Goal: Task Accomplishment & Management: Manage account settings

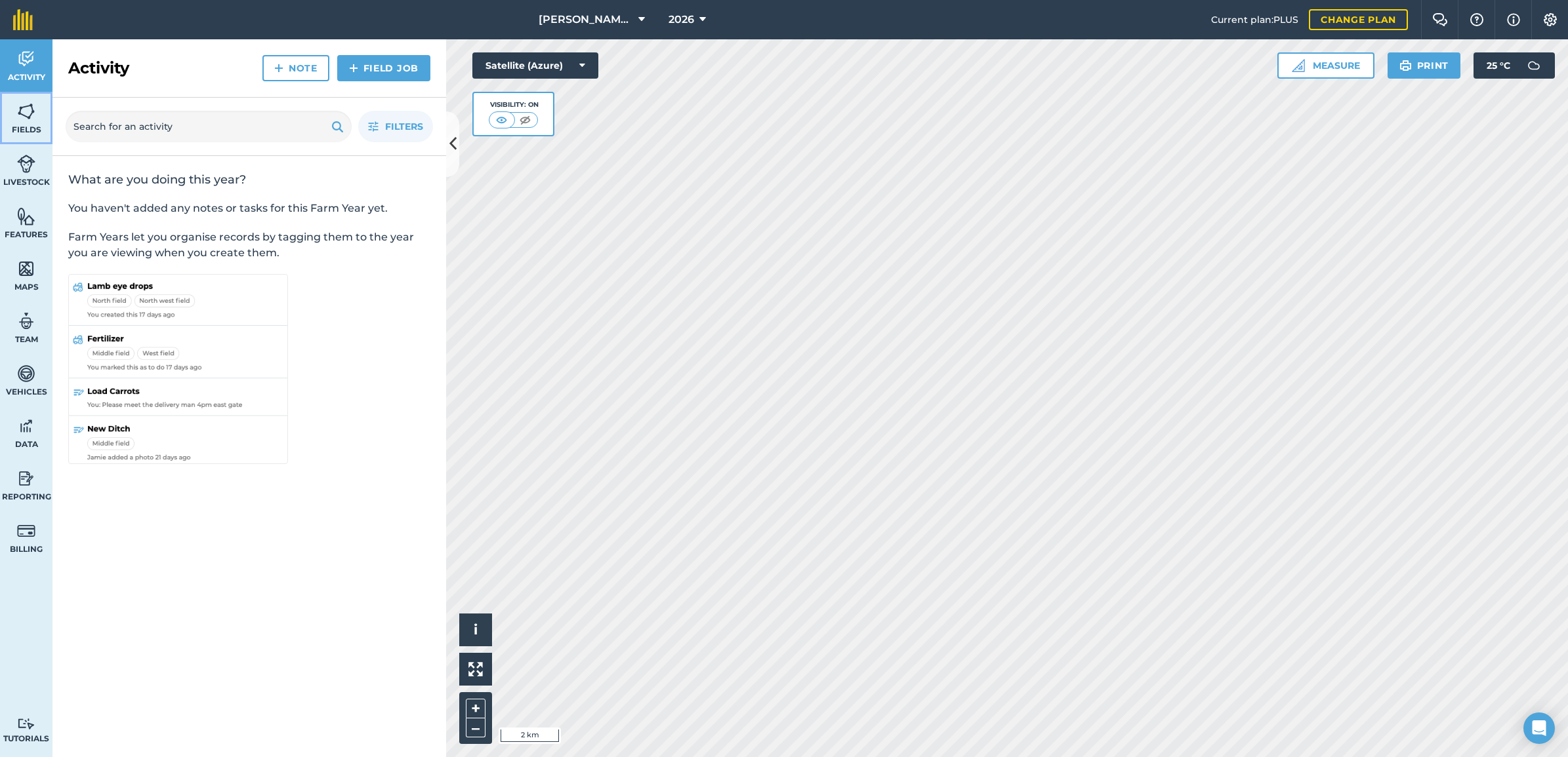
click at [27, 112] on img at bounding box center [27, 111] width 19 height 19
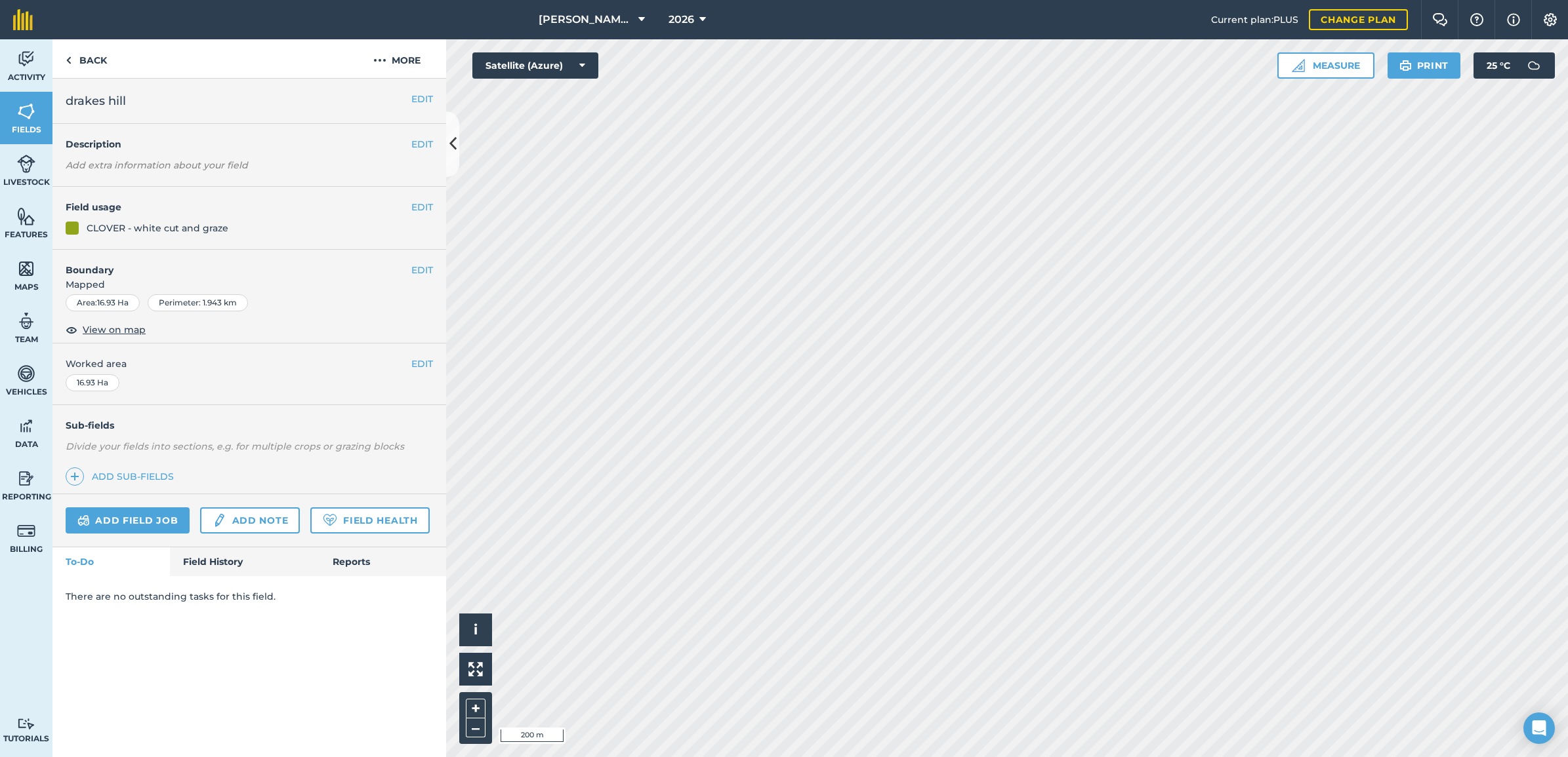
click at [123, 236] on div "CLOVER - white cut and graze" at bounding box center [158, 228] width 142 height 14
click at [1252, 19] on img at bounding box center [1550, 19] width 16 height 13
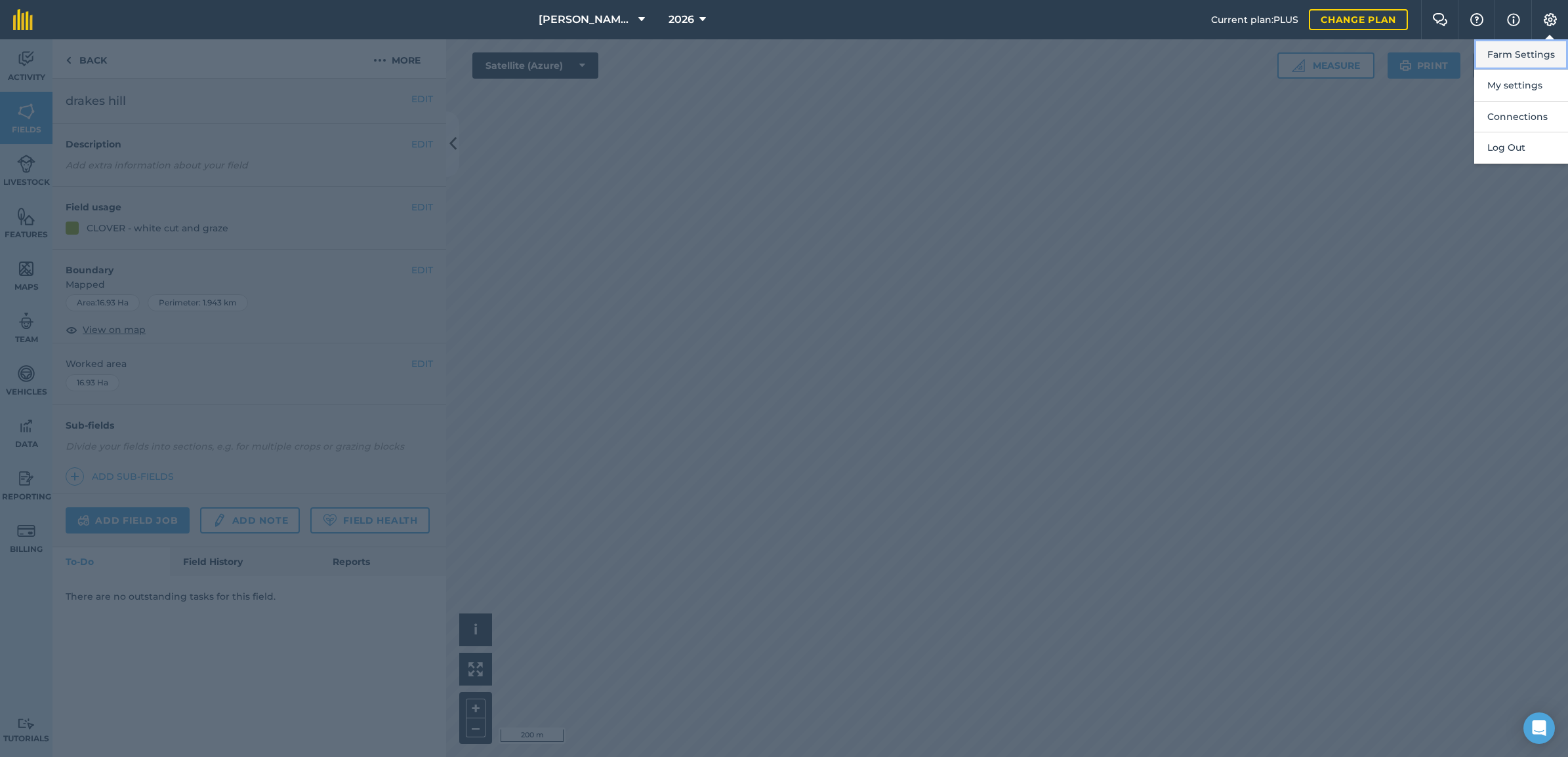
click at [1252, 53] on button "Farm Settings" at bounding box center [1521, 54] width 94 height 31
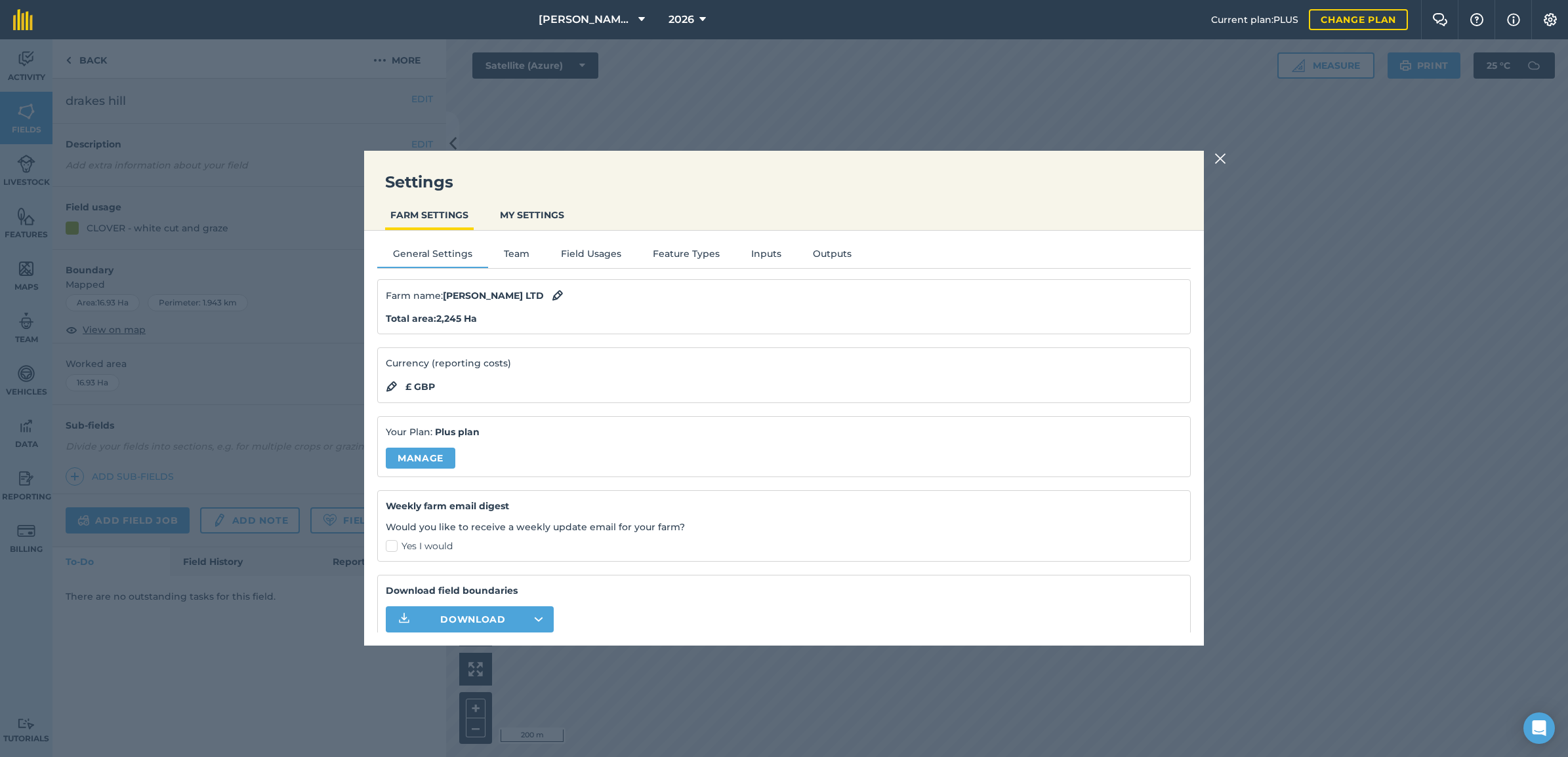
click at [591, 246] on div "General Settings Team Field Usages Feature Types Inputs Outputs Farm name : [PE…" at bounding box center [784, 431] width 840 height 402
click at [589, 251] on button "Field Usages" at bounding box center [591, 256] width 92 height 19
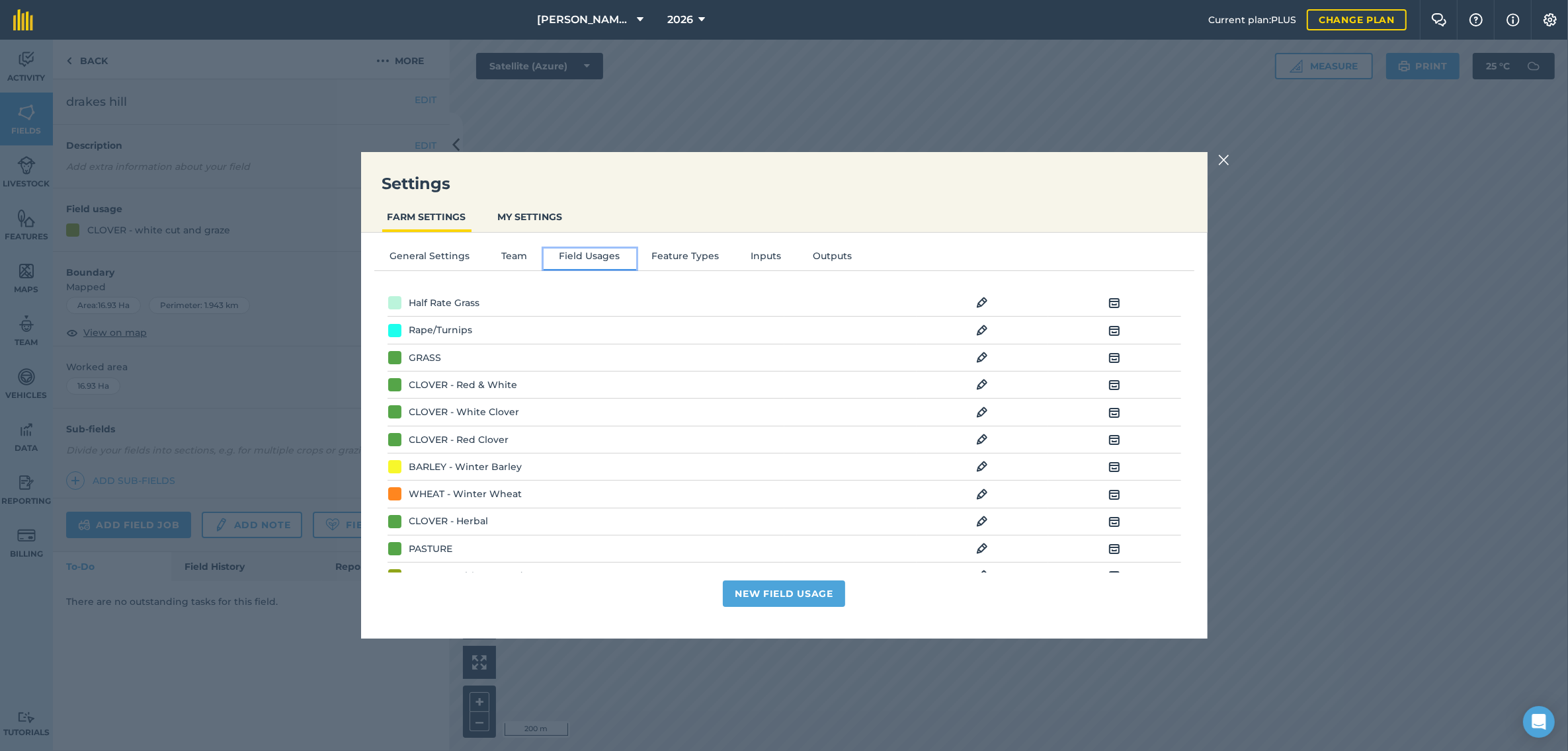
scroll to position [339, 0]
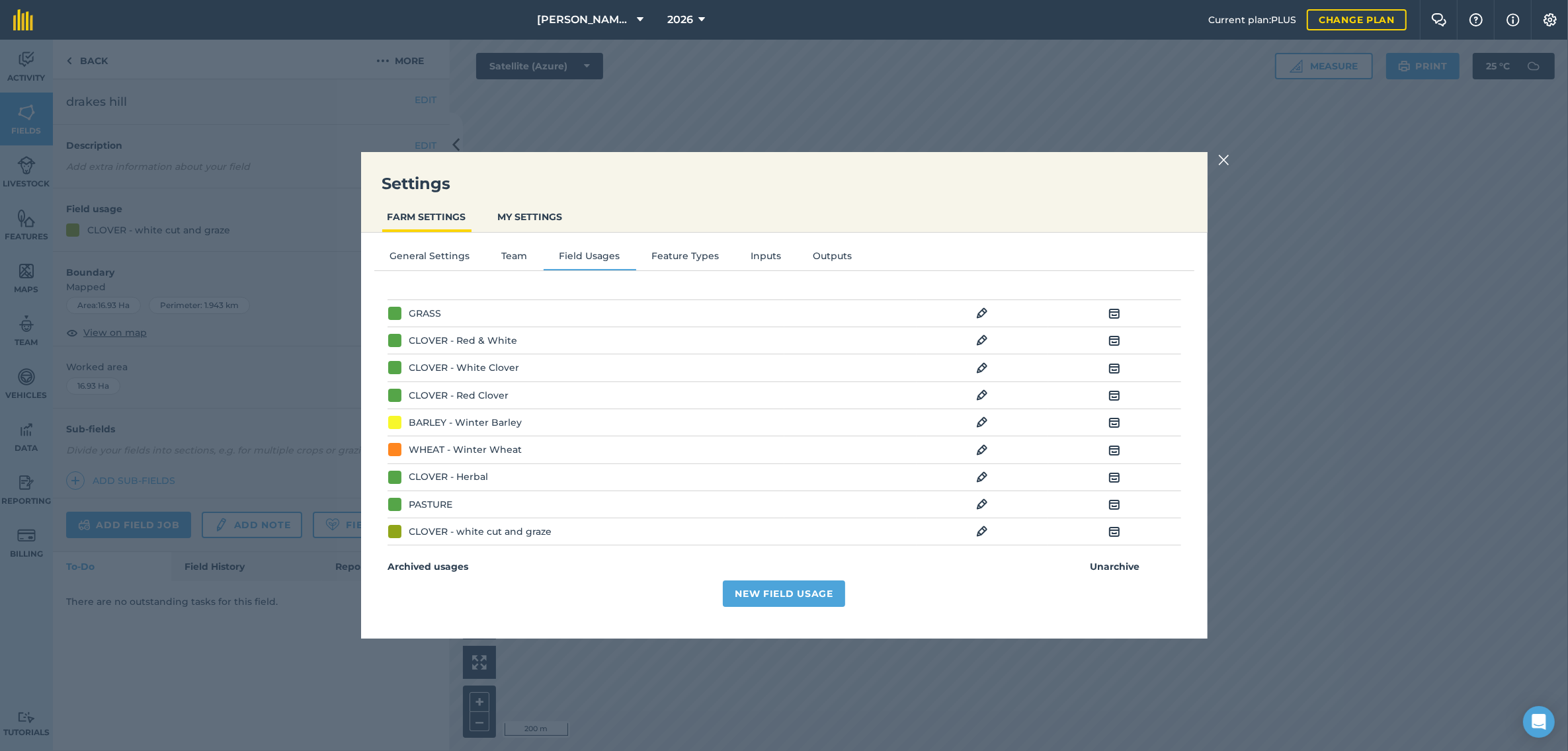
click at [976, 531] on img at bounding box center [982, 531] width 12 height 16
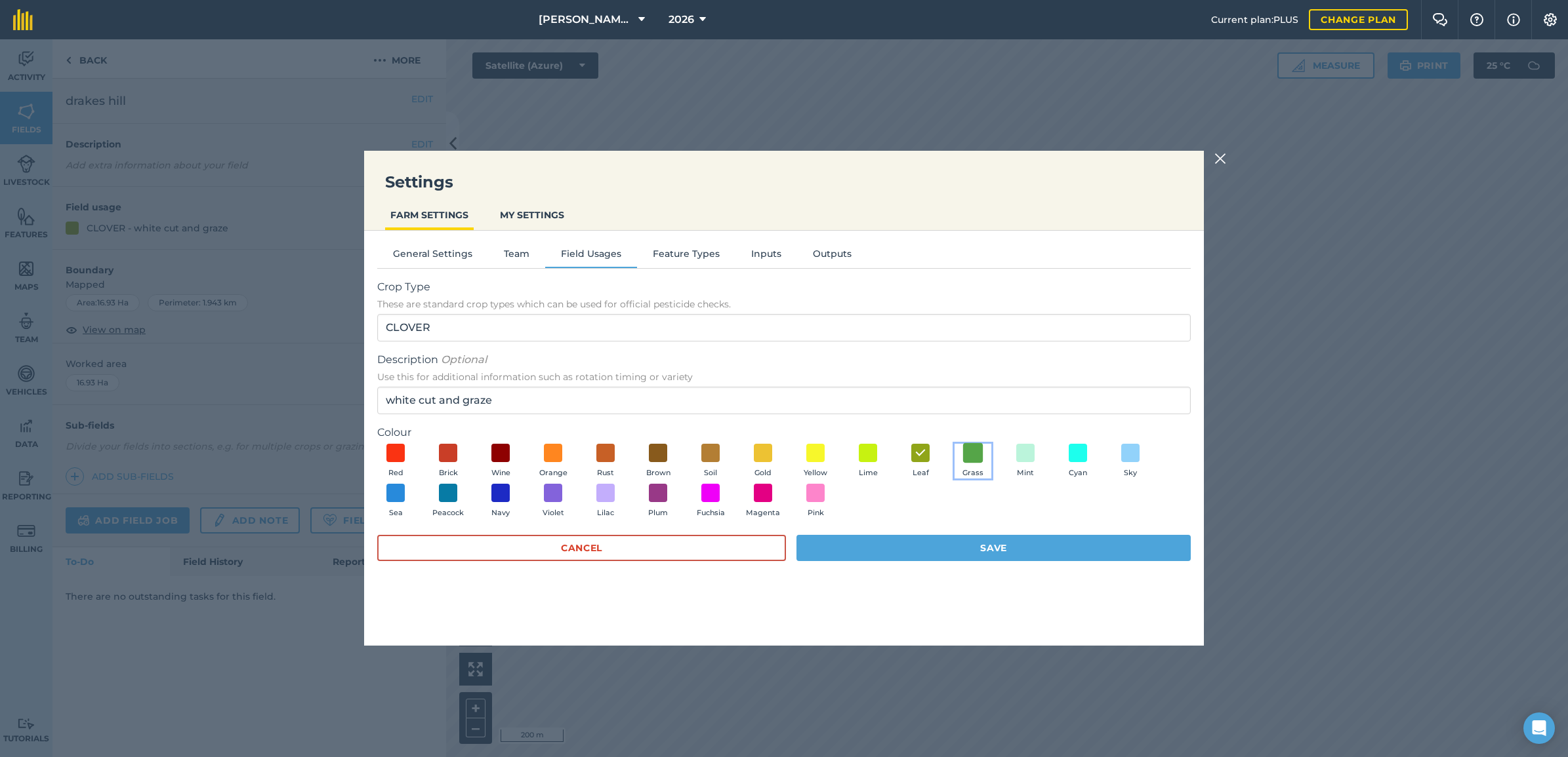
click at [979, 451] on span at bounding box center [973, 453] width 20 height 20
click at [979, 541] on button "Save" at bounding box center [993, 548] width 394 height 26
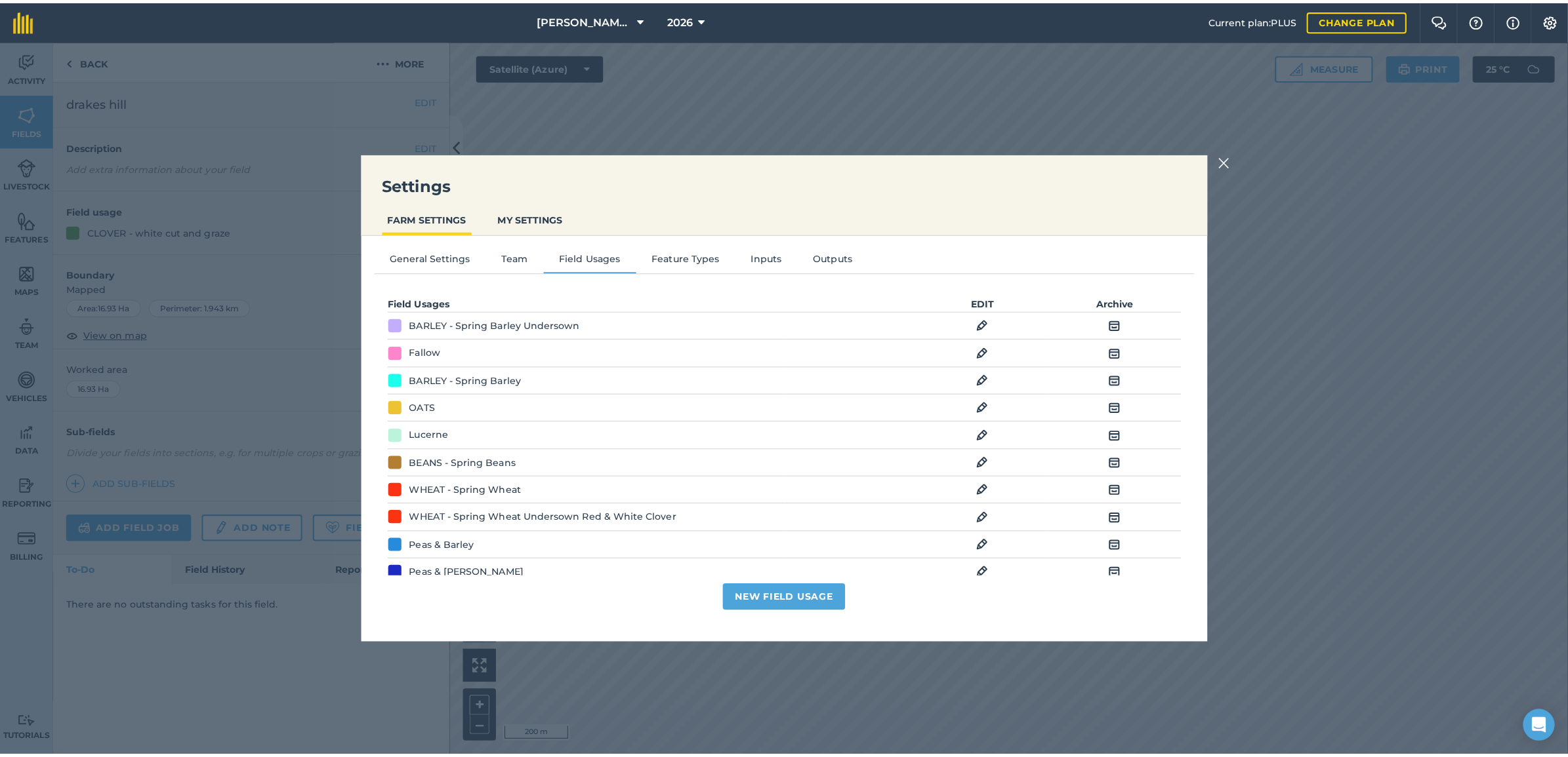
scroll to position [0, 0]
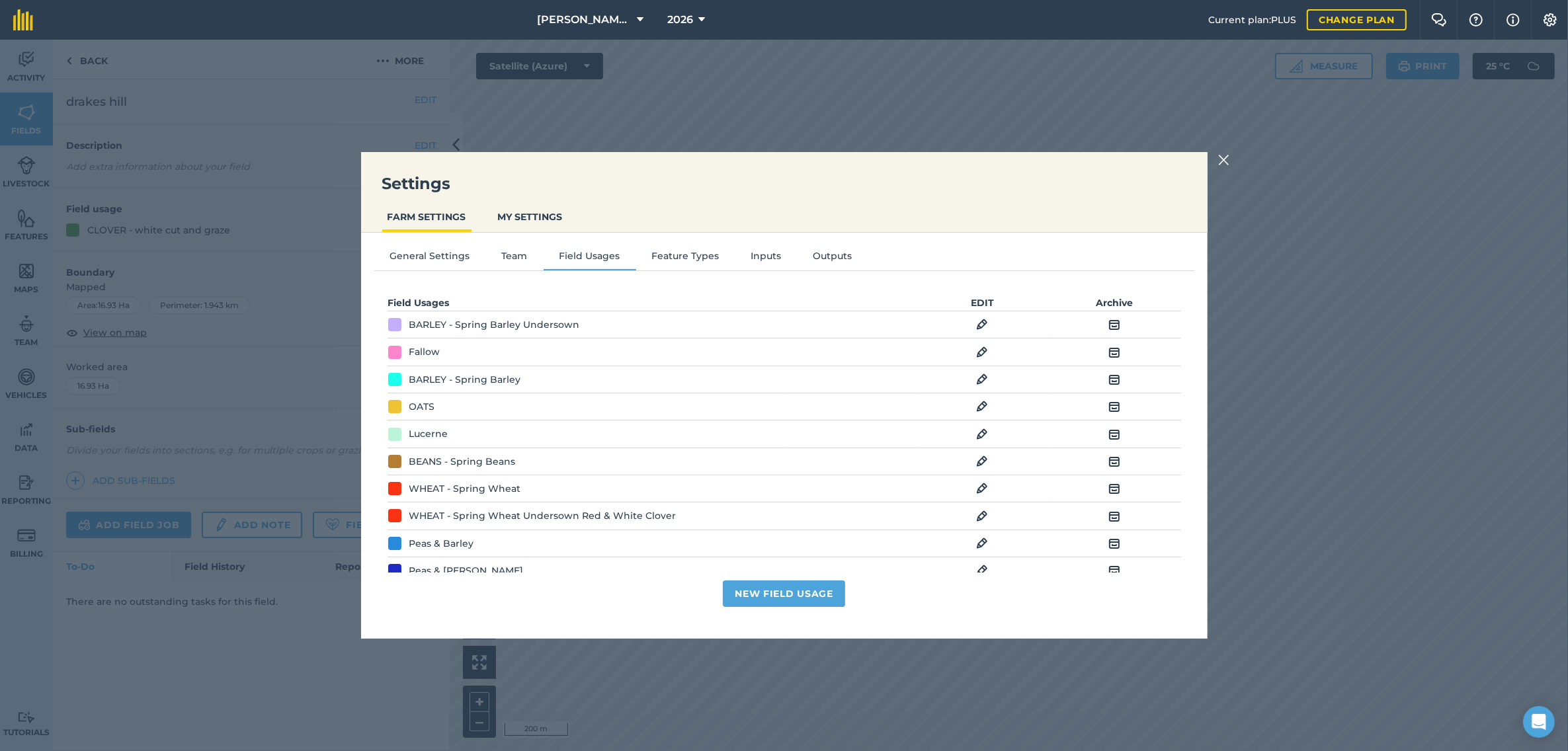
click at [1228, 155] on img at bounding box center [1224, 160] width 12 height 16
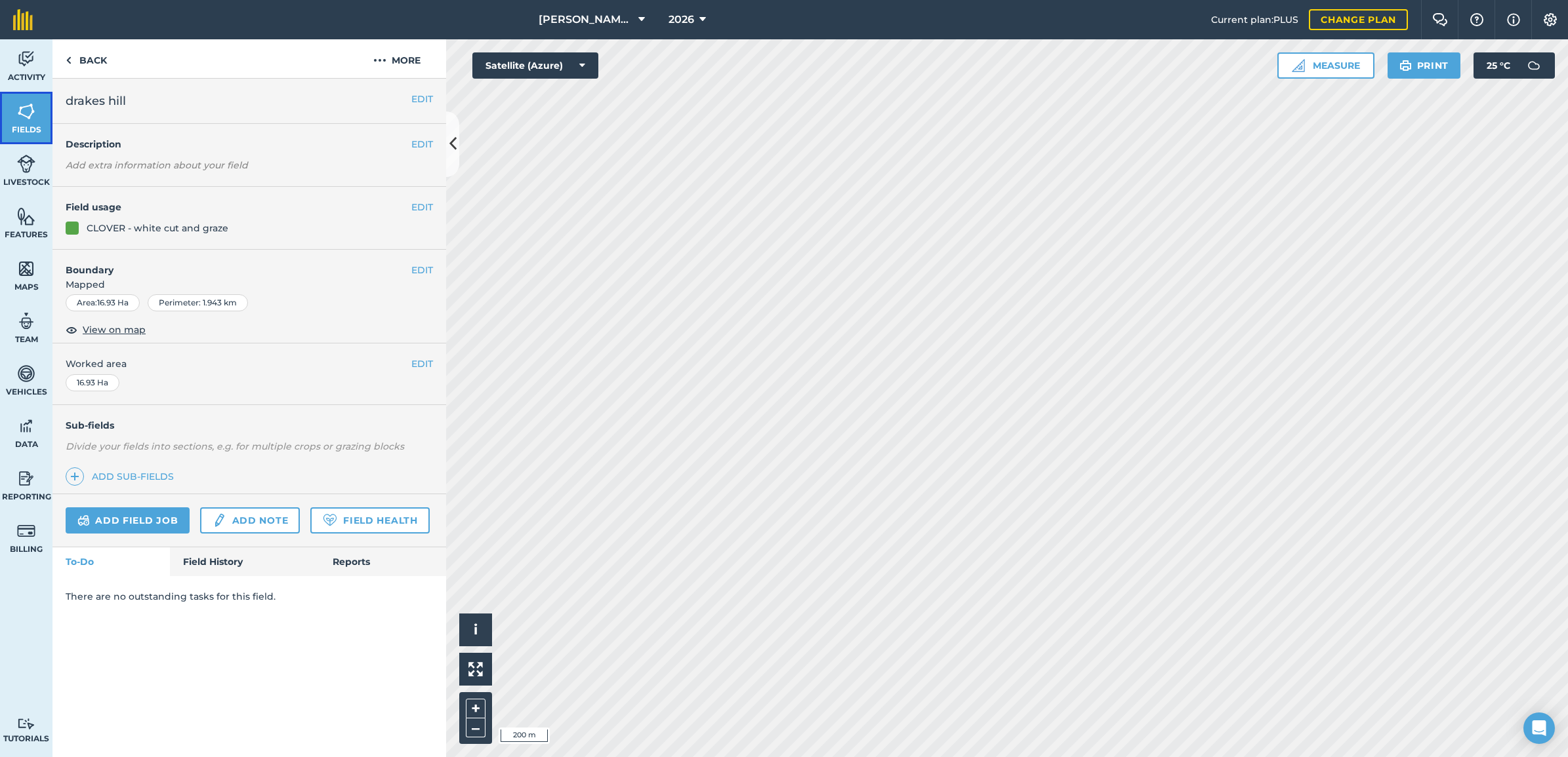
click at [19, 102] on img at bounding box center [27, 111] width 19 height 19
drag, startPoint x: 216, startPoint y: 562, endPoint x: 224, endPoint y: 559, distance: 8.5
click at [216, 562] on link "Field History" at bounding box center [244, 560] width 149 height 29
click at [231, 570] on link "Field History" at bounding box center [244, 560] width 149 height 29
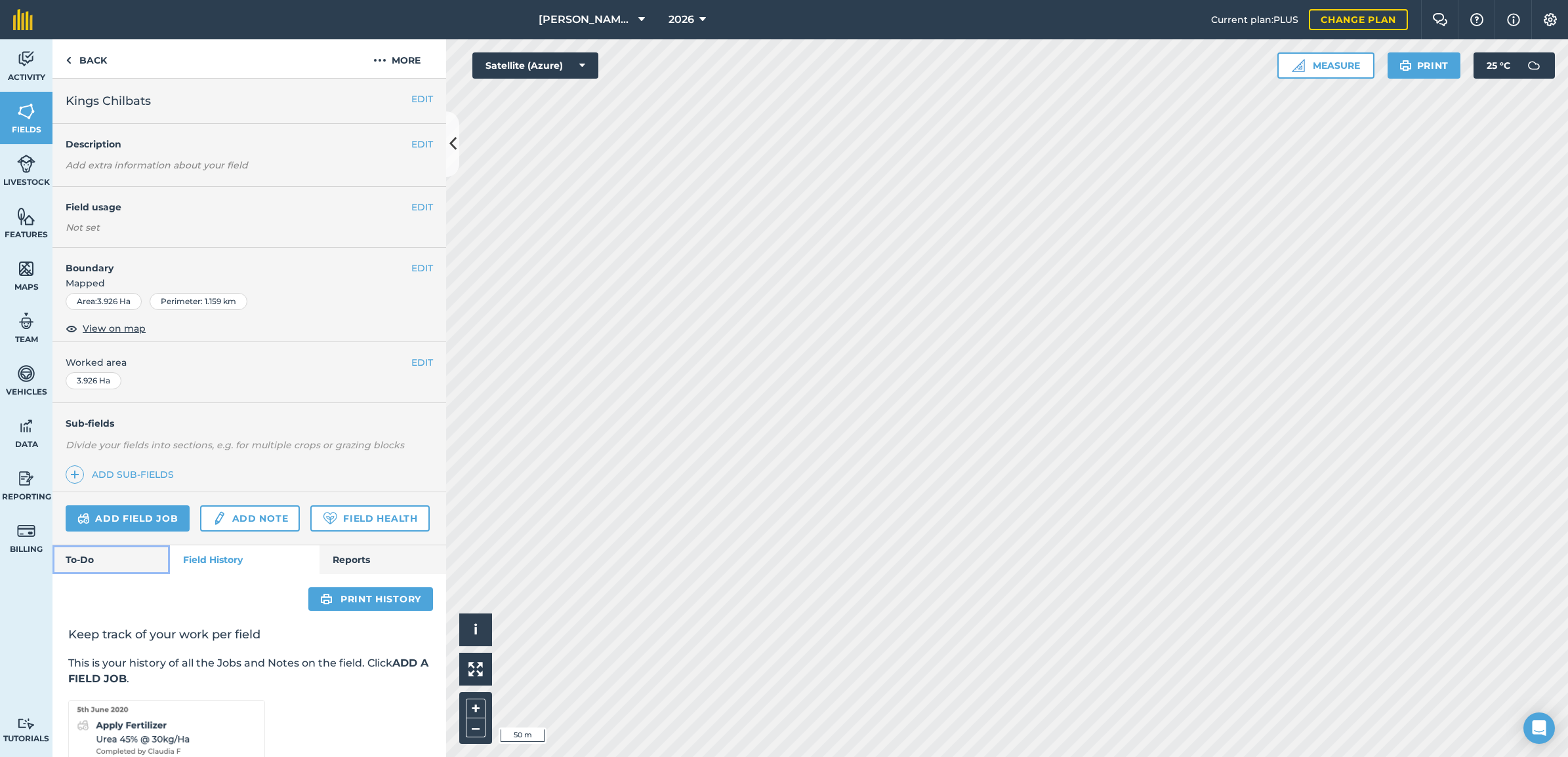
click at [116, 574] on link "To-Do" at bounding box center [111, 560] width 118 height 29
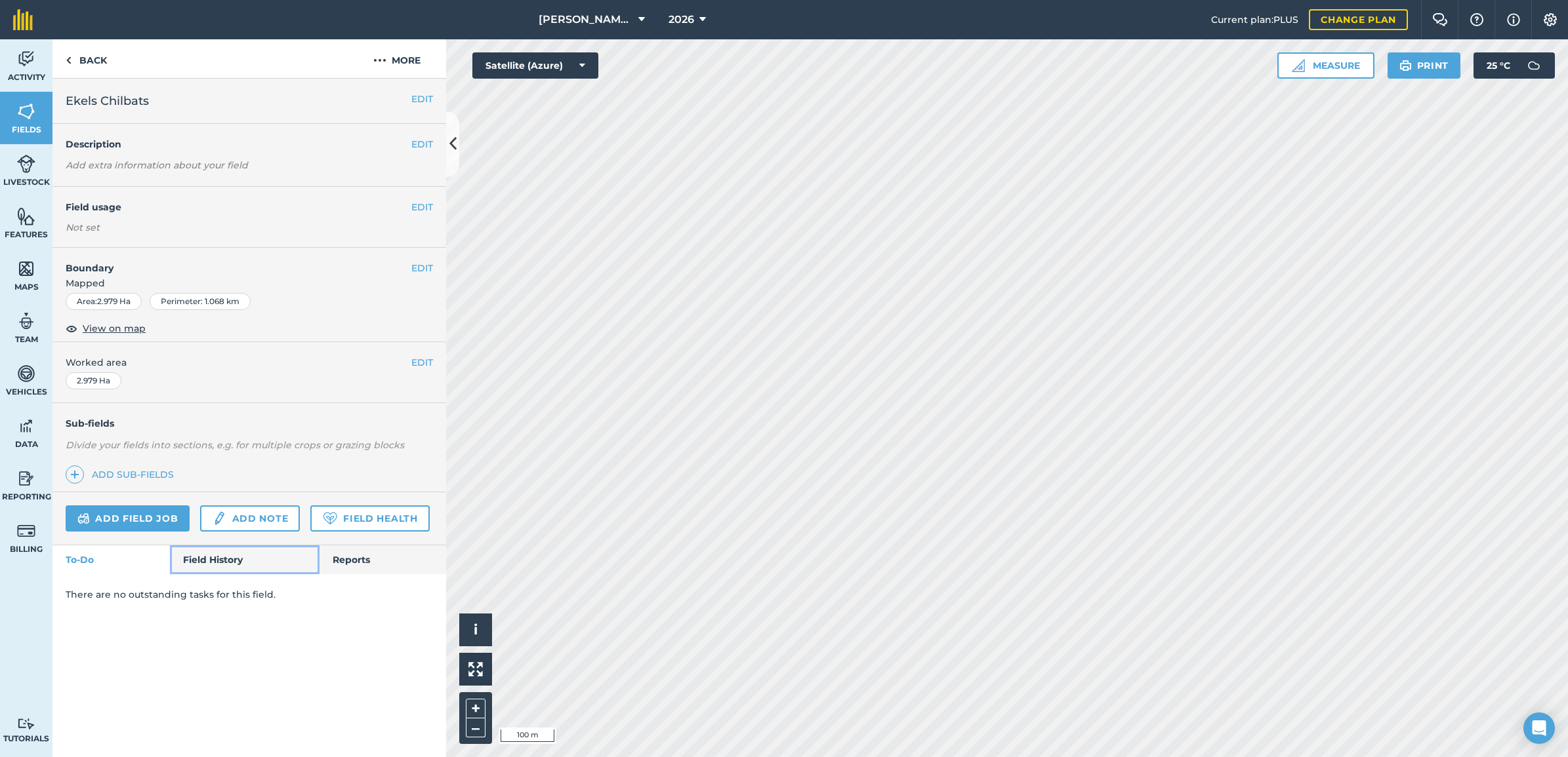
click at [230, 561] on link "Field History" at bounding box center [244, 560] width 149 height 29
click at [217, 556] on link "Field History" at bounding box center [244, 560] width 149 height 29
click at [213, 561] on link "Field History" at bounding box center [244, 560] width 149 height 29
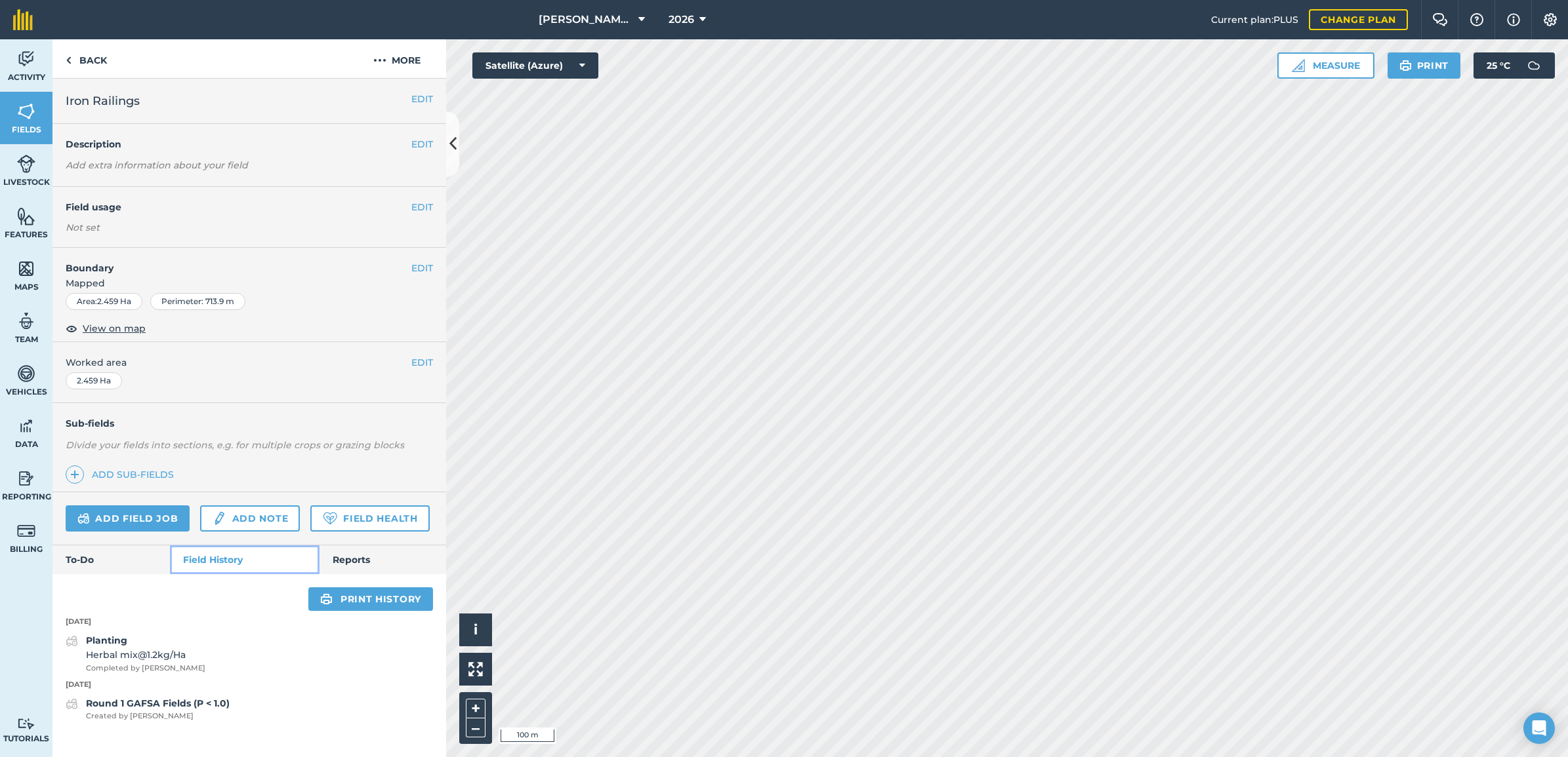
scroll to position [15, 0]
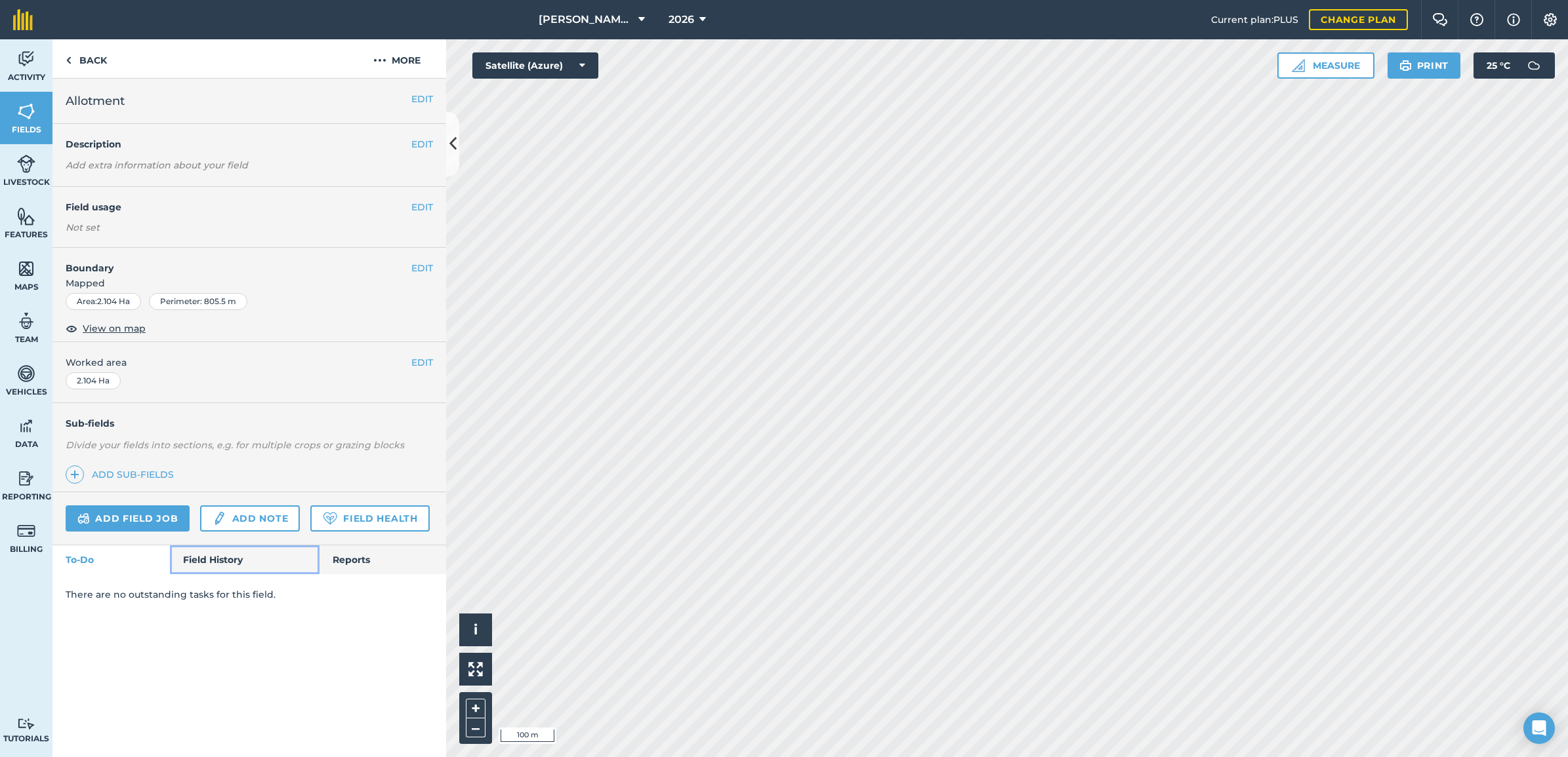
click at [197, 559] on link "Field History" at bounding box center [244, 560] width 149 height 29
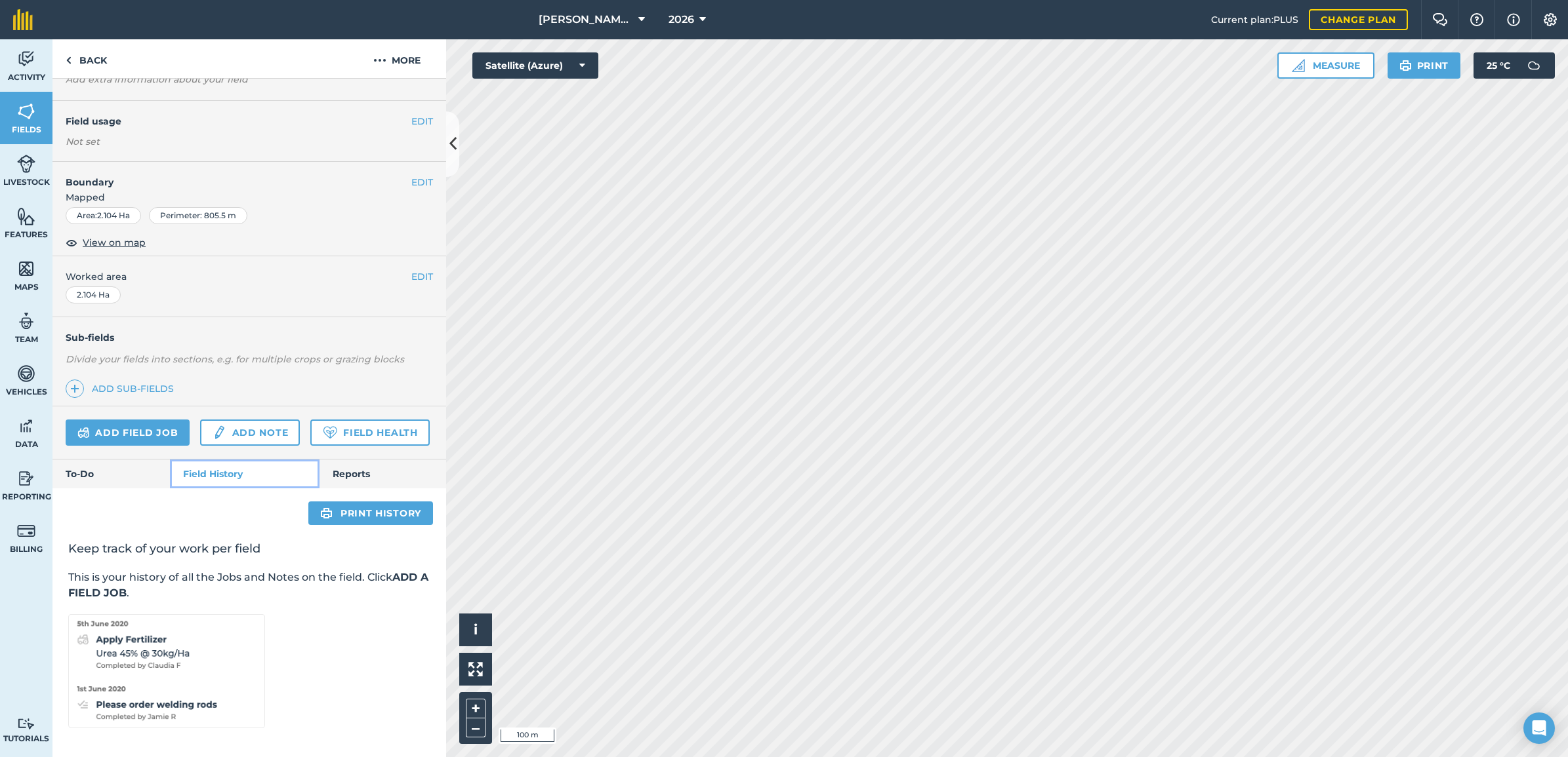
scroll to position [123, 0]
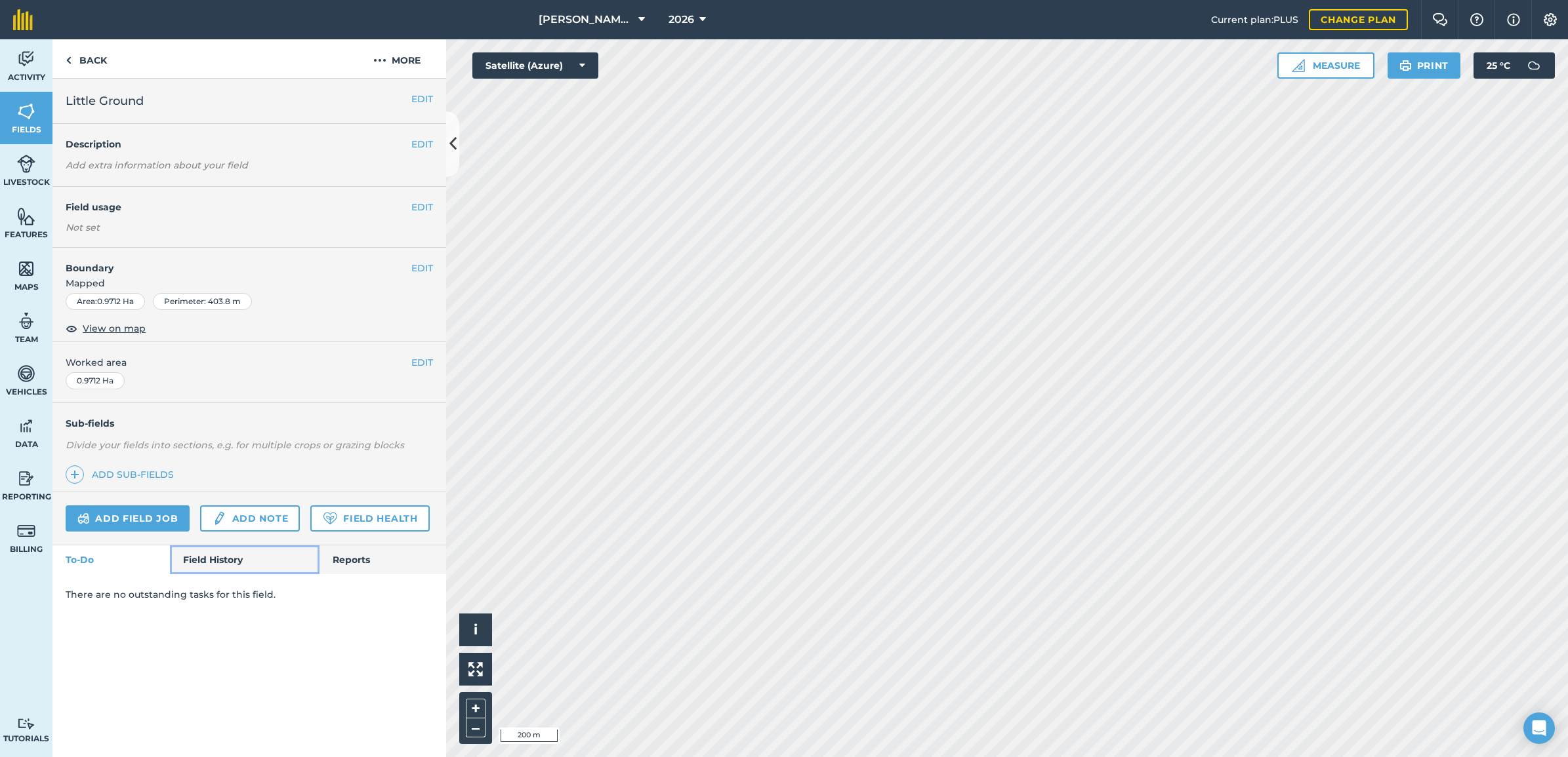
click at [198, 561] on link "Field History" at bounding box center [244, 560] width 149 height 29
click at [221, 564] on link "Field History" at bounding box center [244, 560] width 149 height 29
click at [206, 556] on link "Field History" at bounding box center [244, 560] width 149 height 29
click at [202, 564] on link "Field History" at bounding box center [244, 560] width 149 height 29
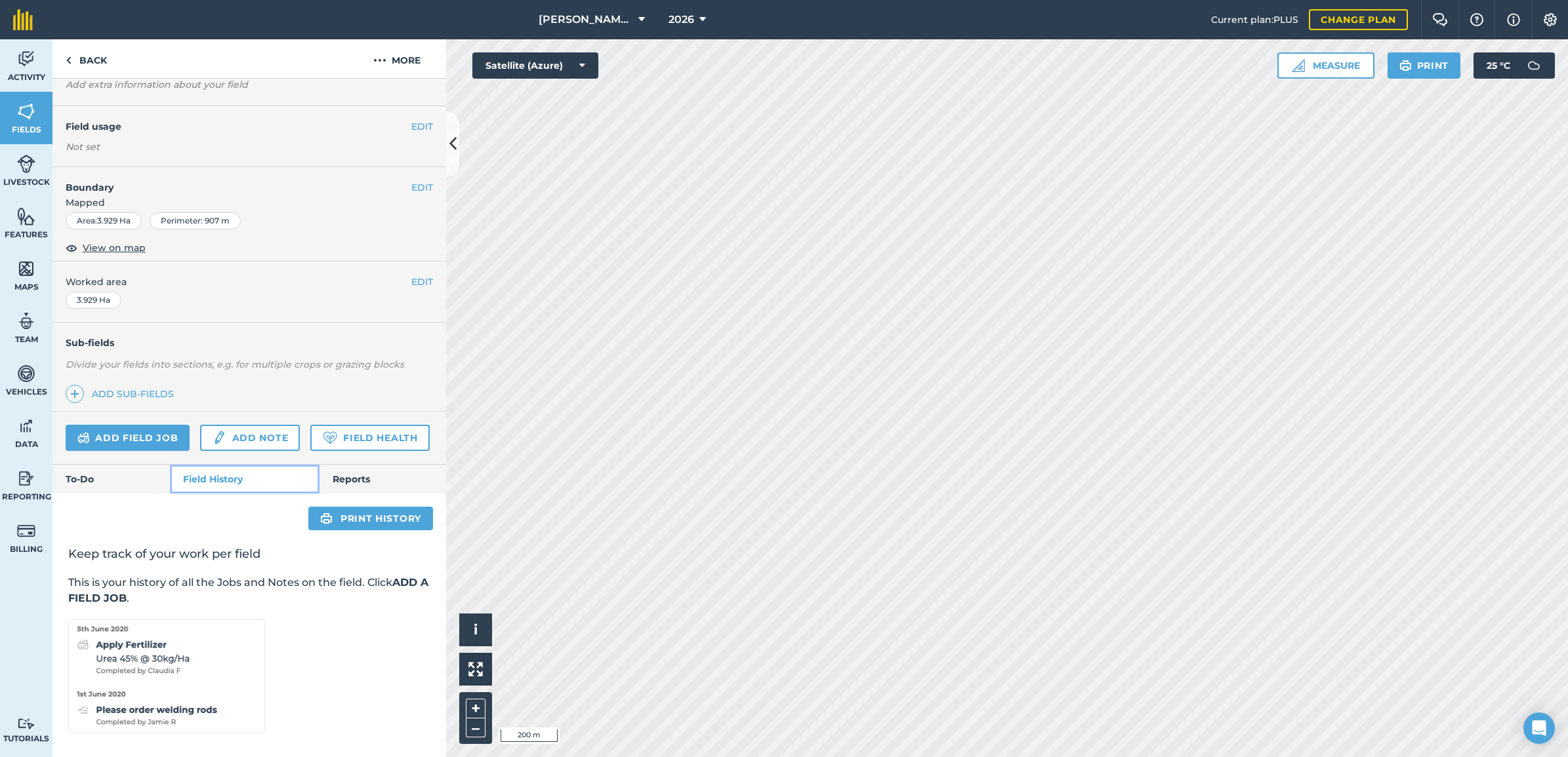
scroll to position [82, 0]
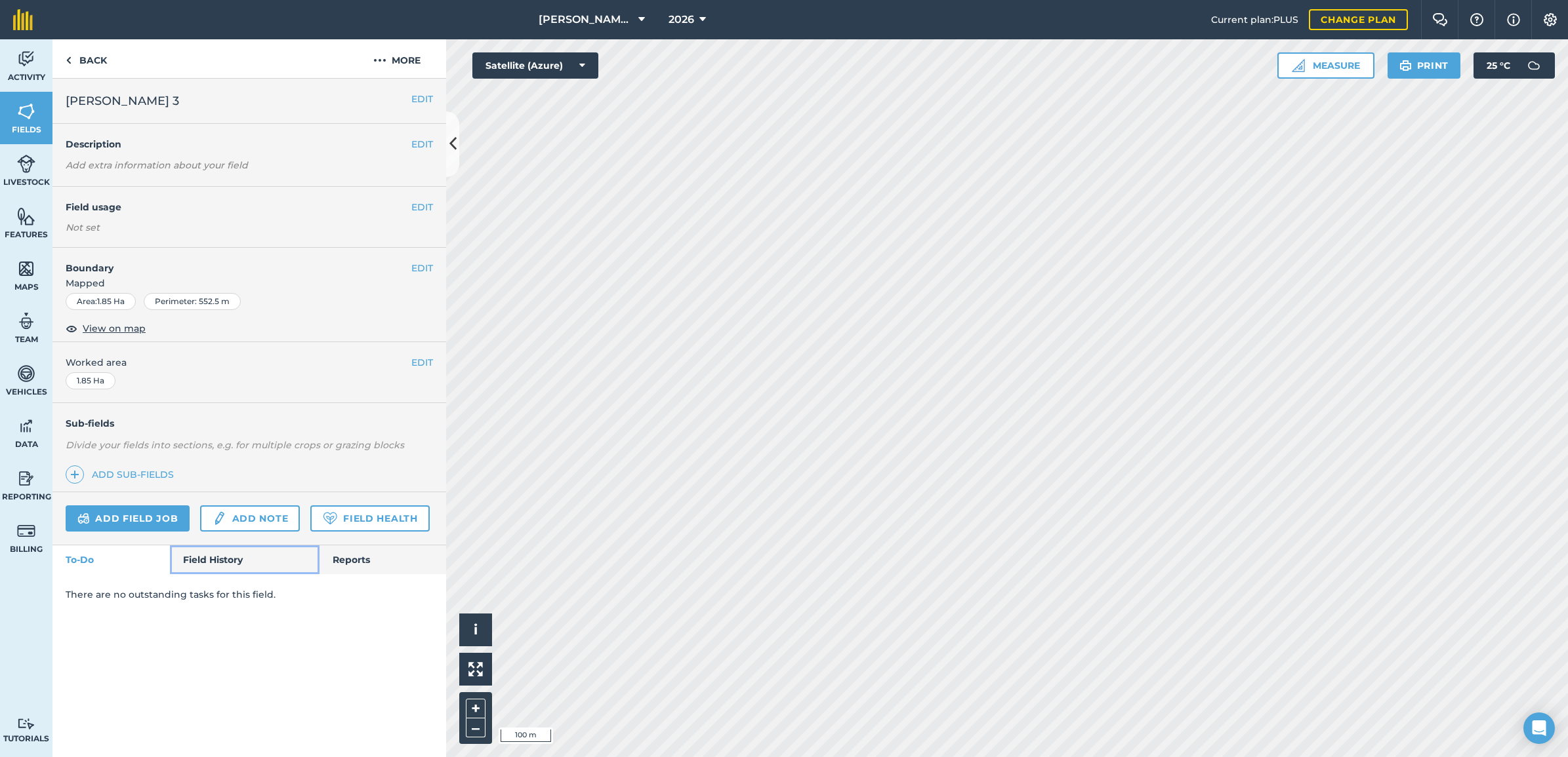
click at [208, 564] on link "Field History" at bounding box center [244, 560] width 149 height 29
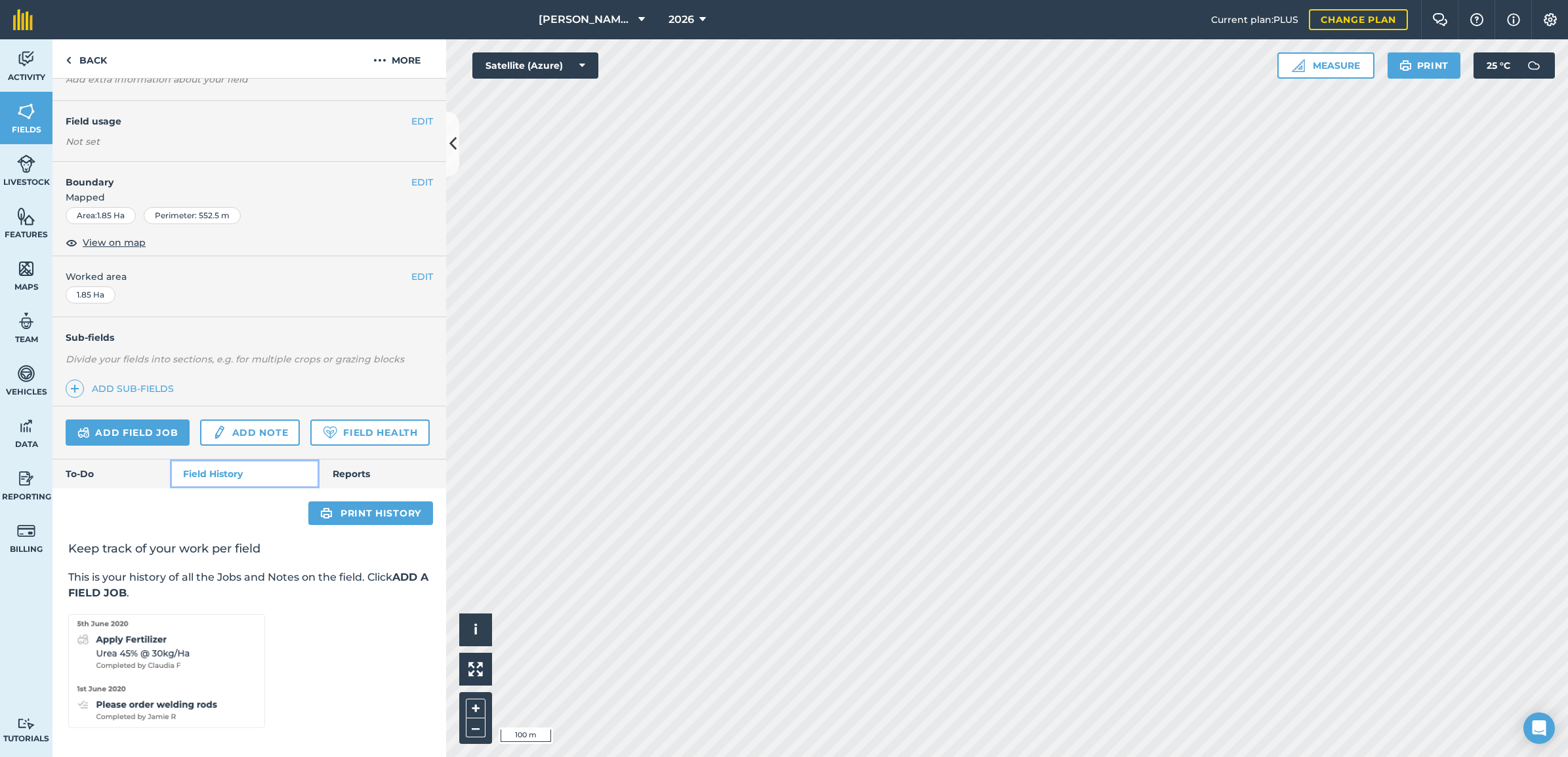
scroll to position [123, 0]
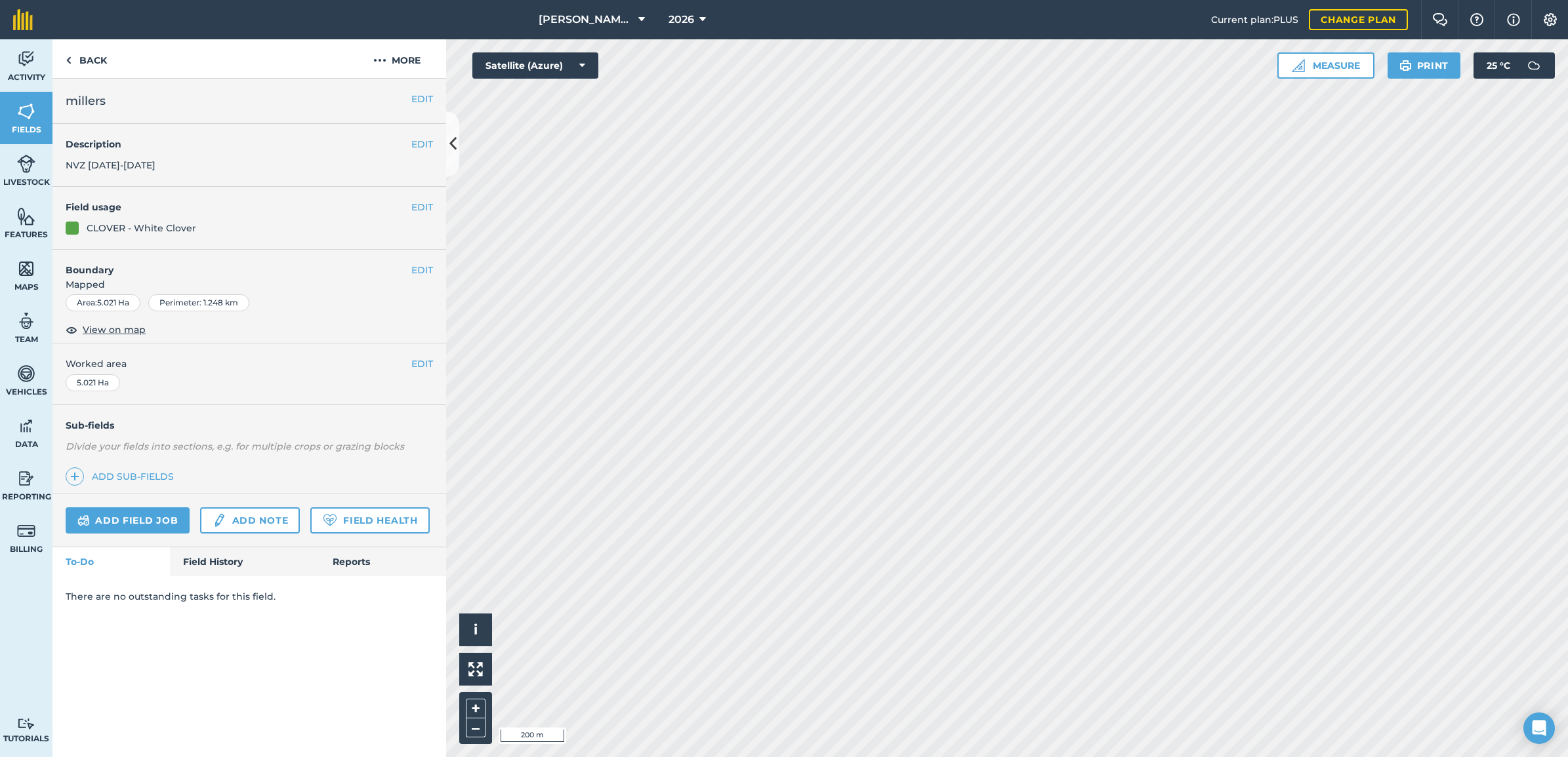
click at [195, 547] on div "Add field job Add note Field Health" at bounding box center [249, 521] width 393 height 53
click at [201, 561] on link "Field History" at bounding box center [244, 561] width 149 height 29
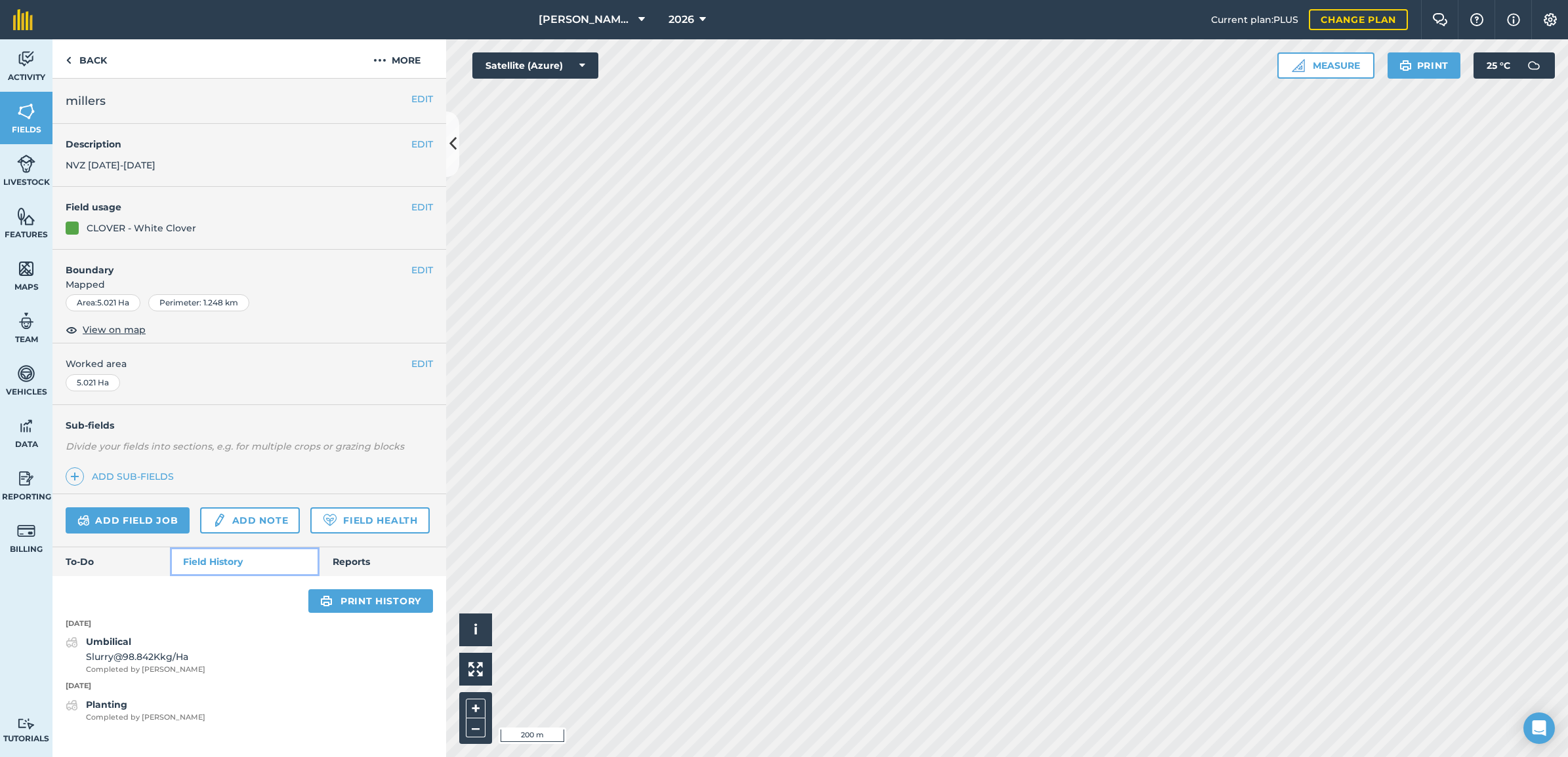
scroll to position [17, 0]
click at [129, 579] on div "Planting Completed by [PERSON_NAME]" at bounding box center [145, 710] width 120 height 26
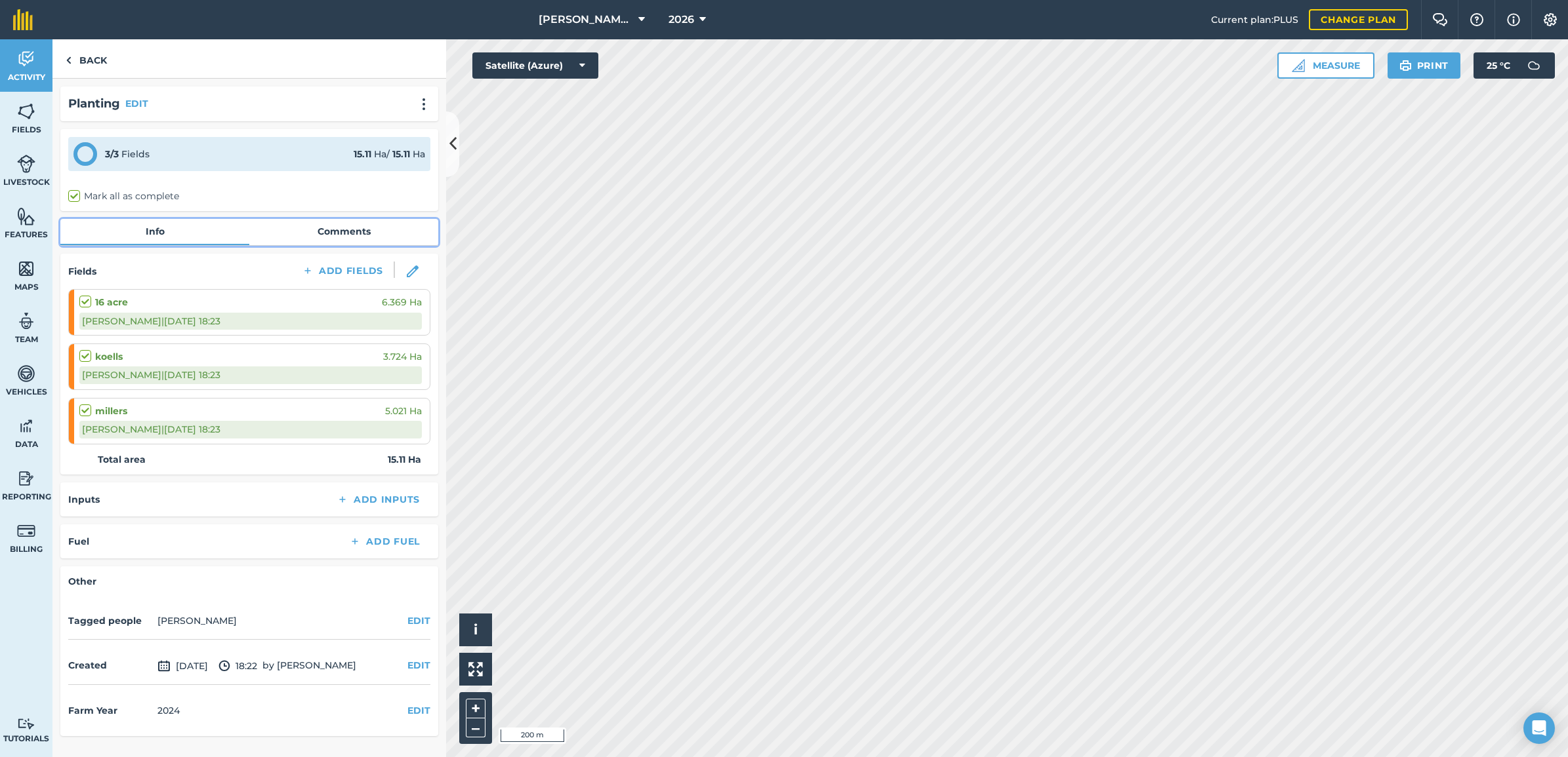
click at [359, 230] on link "Comments" at bounding box center [344, 231] width 189 height 25
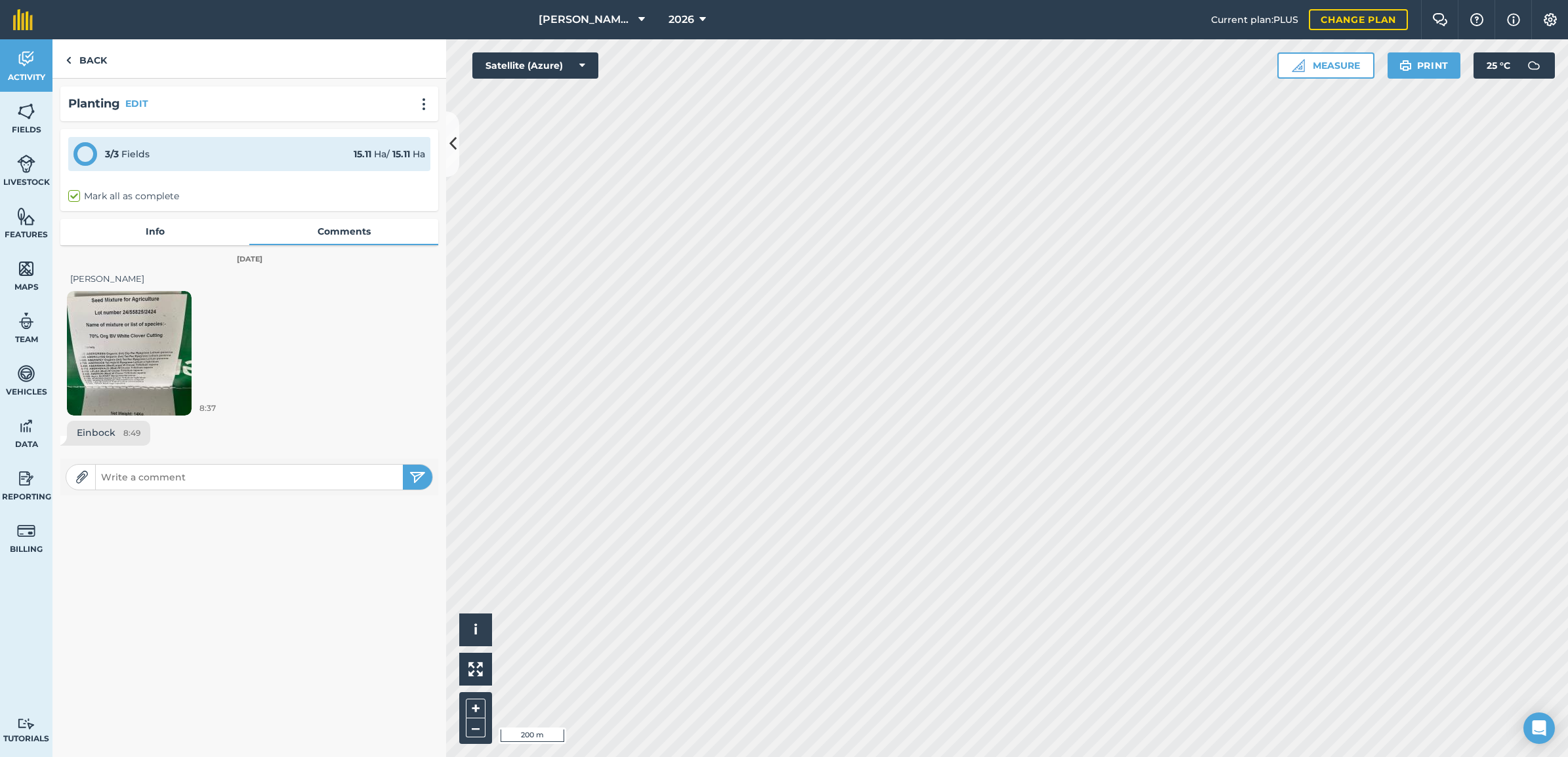
click at [123, 344] on img at bounding box center [129, 353] width 125 height 125
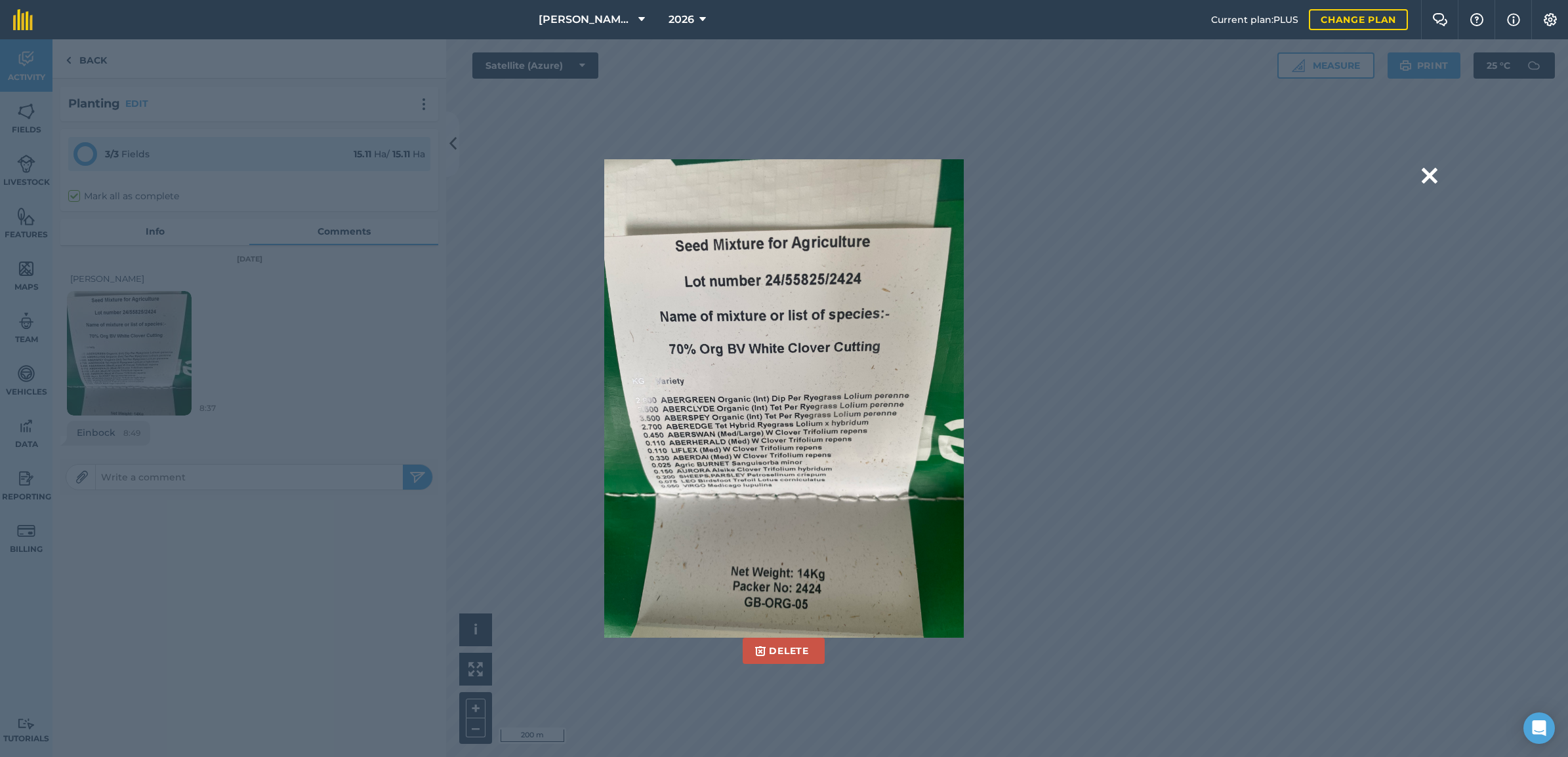
click at [1252, 178] on div "Delete Are you sure you would like to delete this image? [GEOGRAPHIC_DATA]" at bounding box center [784, 398] width 1568 height 718
click at [1252, 177] on button at bounding box center [1430, 175] width 16 height 34
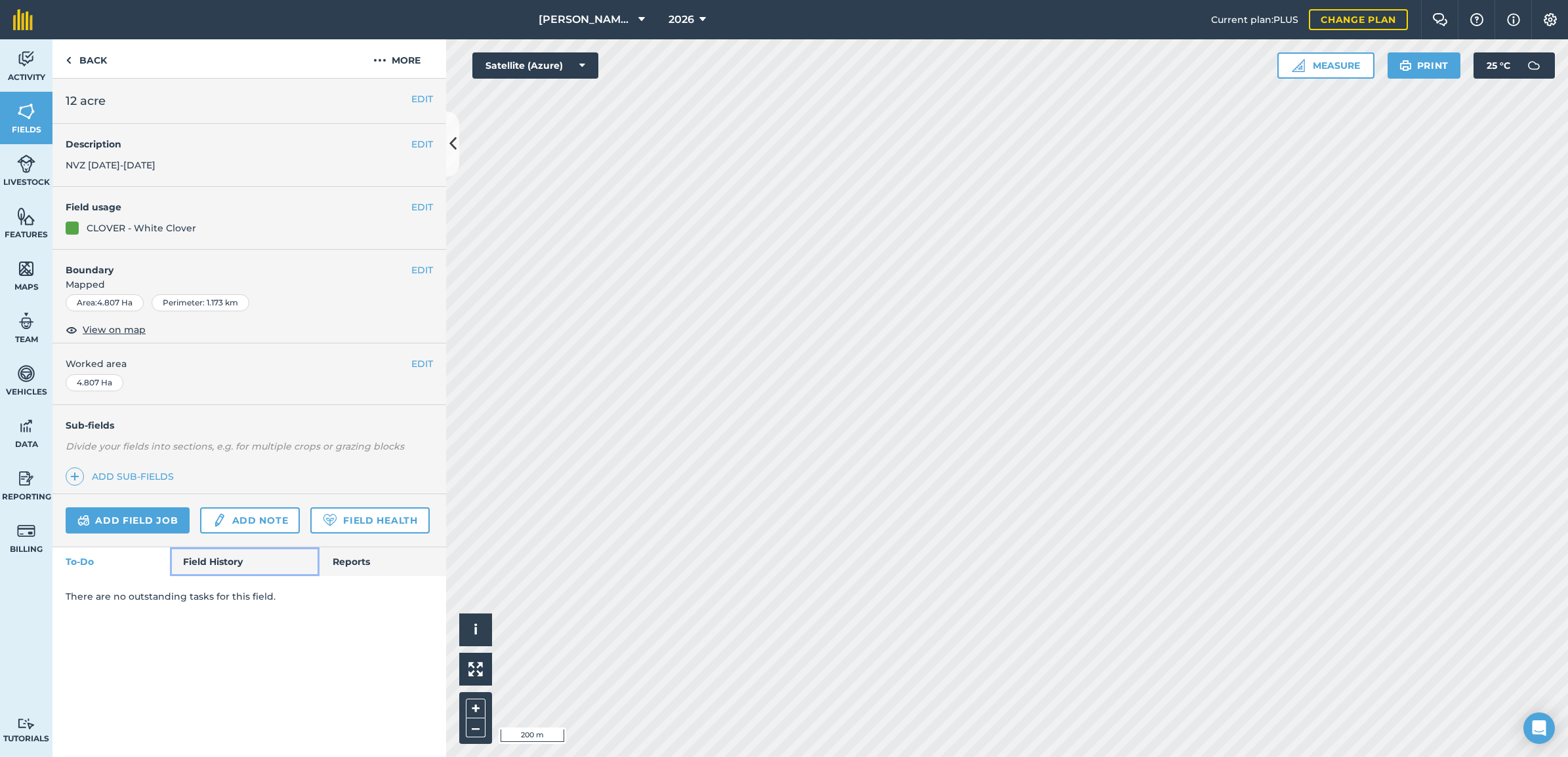
click at [234, 549] on link "Field History" at bounding box center [244, 561] width 149 height 29
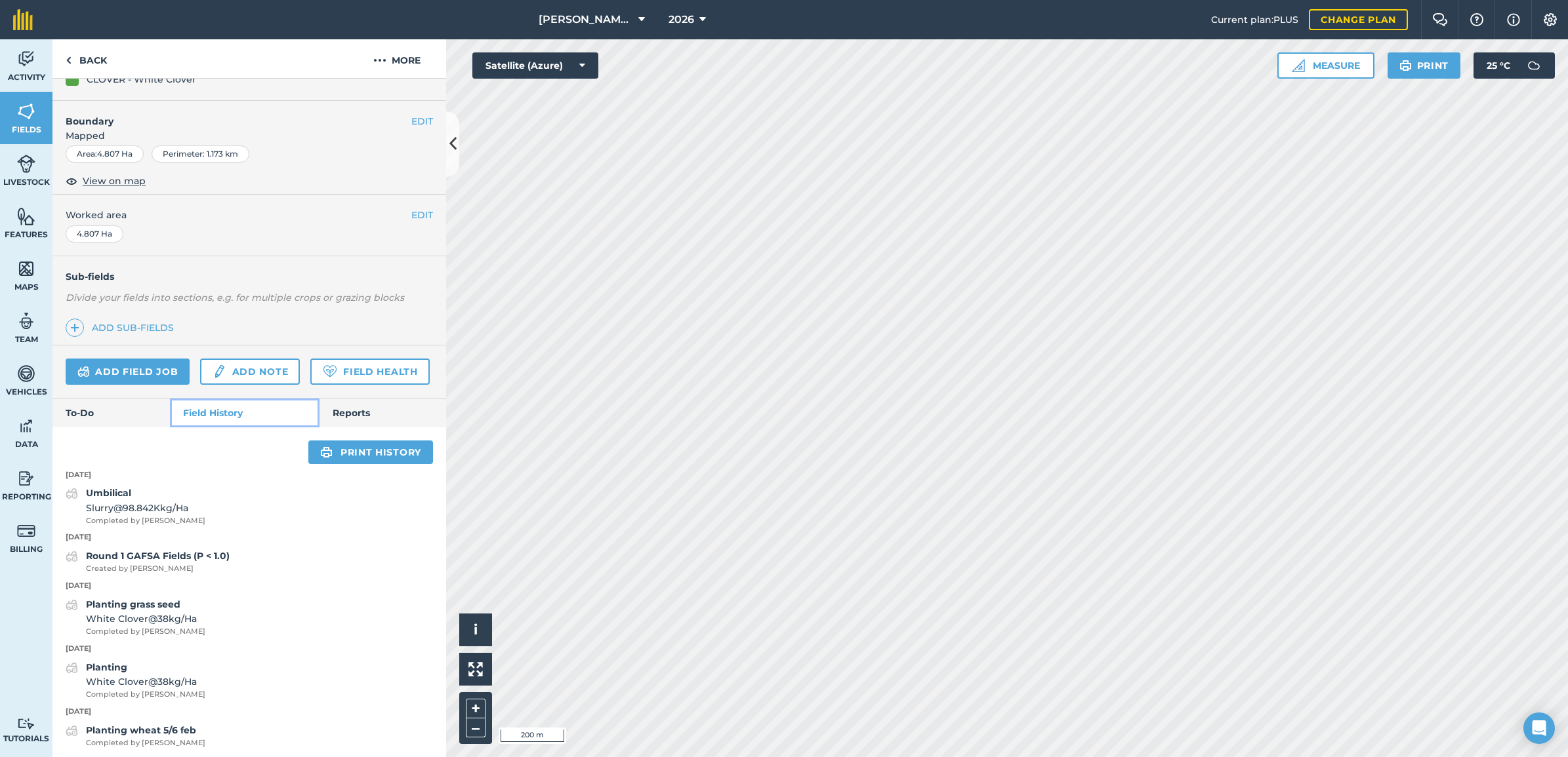
scroll to position [164, 0]
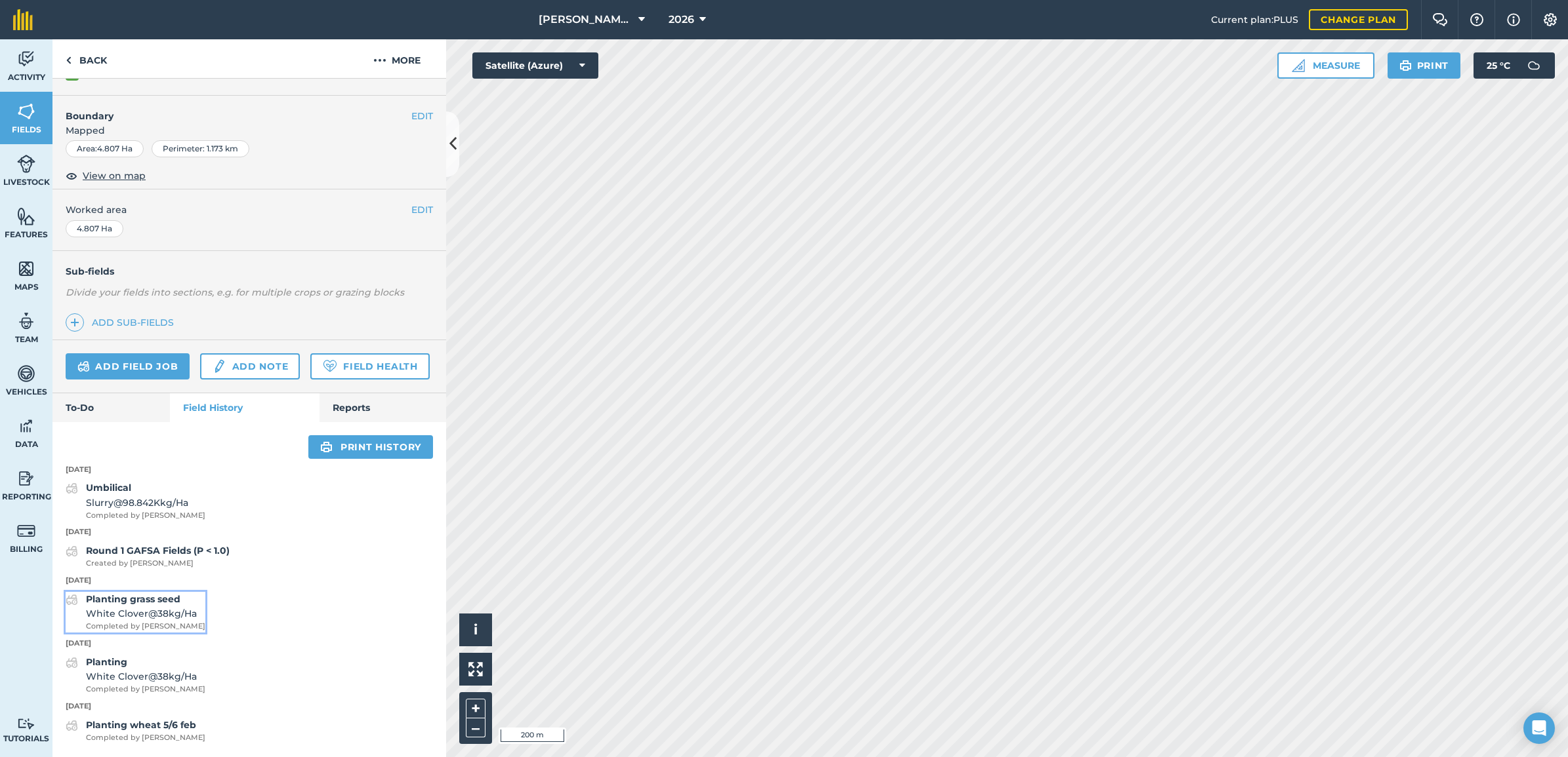
click at [171, 579] on span "White Clover @ 38 kg / Ha" at bounding box center [145, 614] width 120 height 14
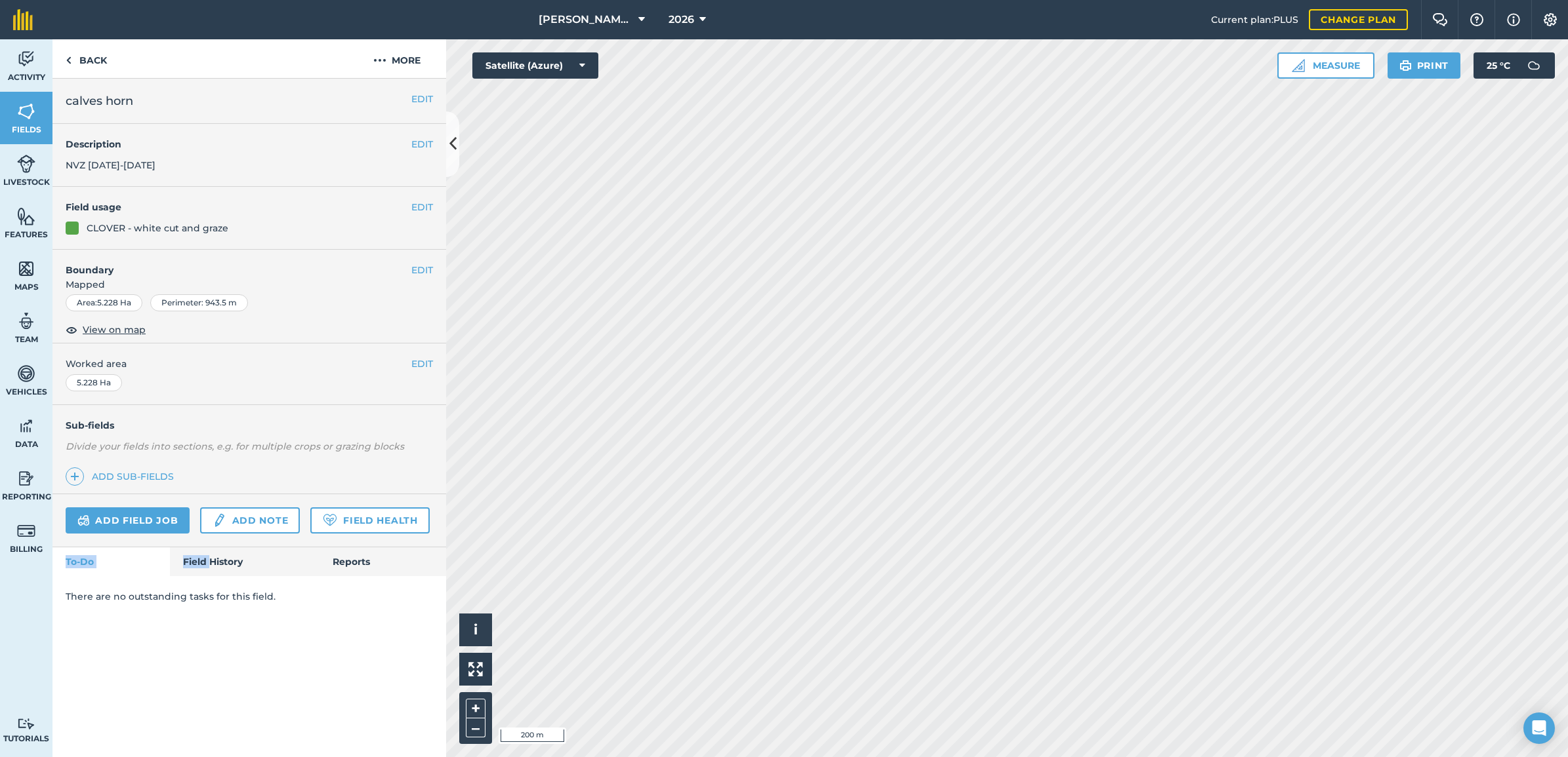
click at [210, 549] on div "EDIT calves horn EDIT Description NVZ [DATE]-[DATE] EDIT Field usage CLOVER - w…" at bounding box center [249, 418] width 393 height 678
drag, startPoint x: 210, startPoint y: 549, endPoint x: 207, endPoint y: 561, distance: 12.4
click at [207, 561] on link "Field History" at bounding box center [244, 561] width 149 height 29
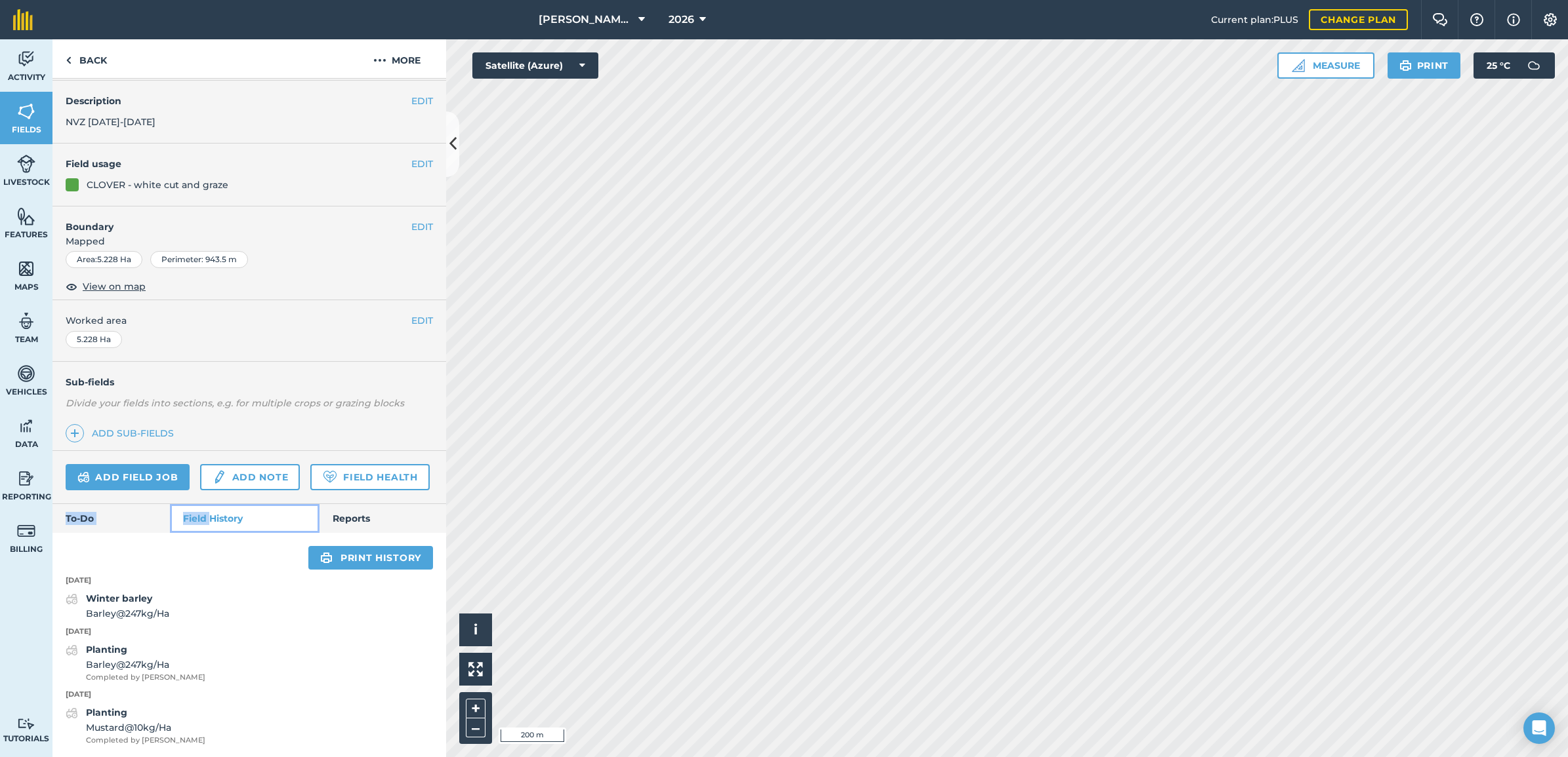
scroll to position [83, 0]
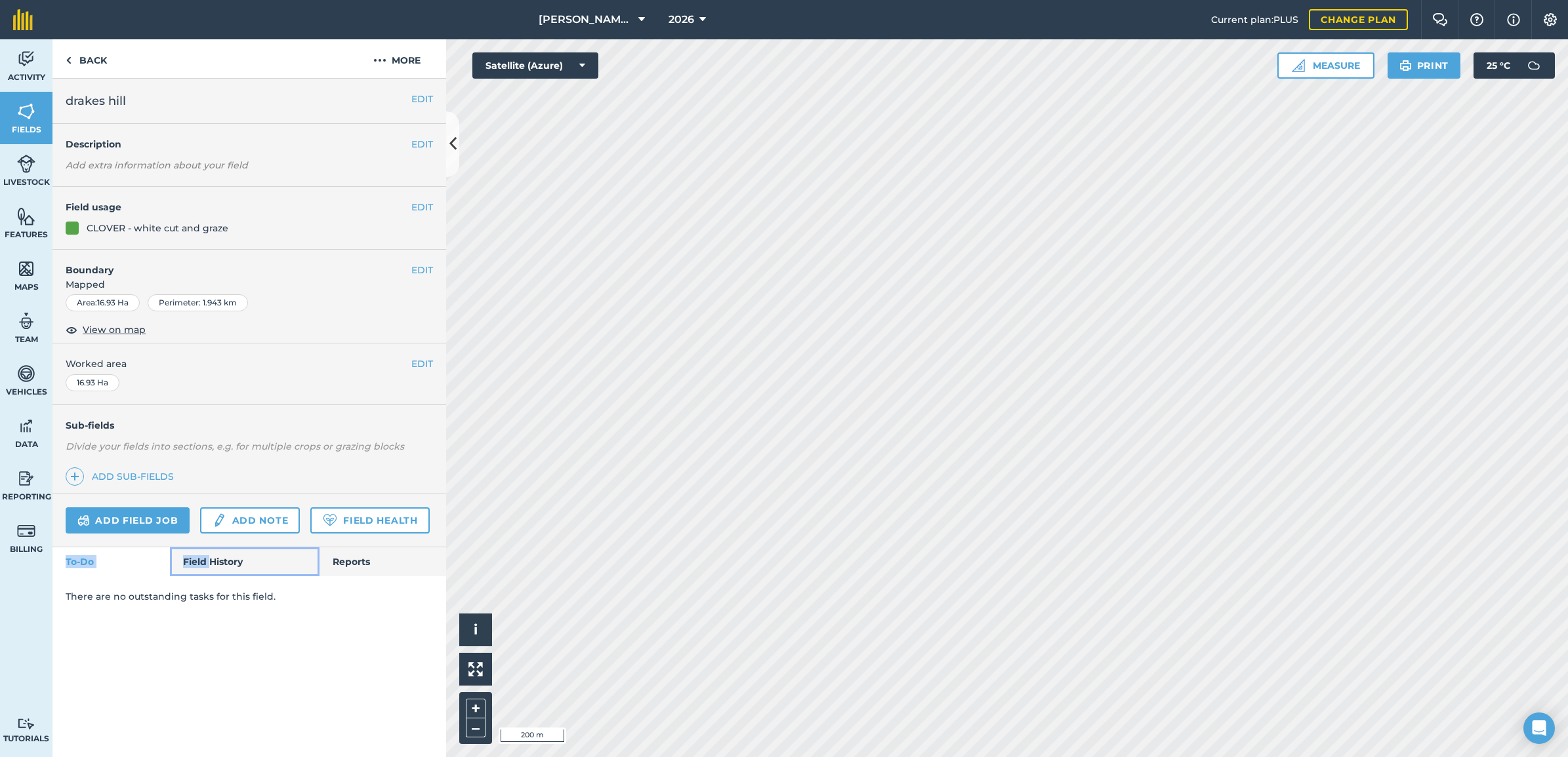
click at [250, 565] on link "Field History" at bounding box center [244, 561] width 149 height 29
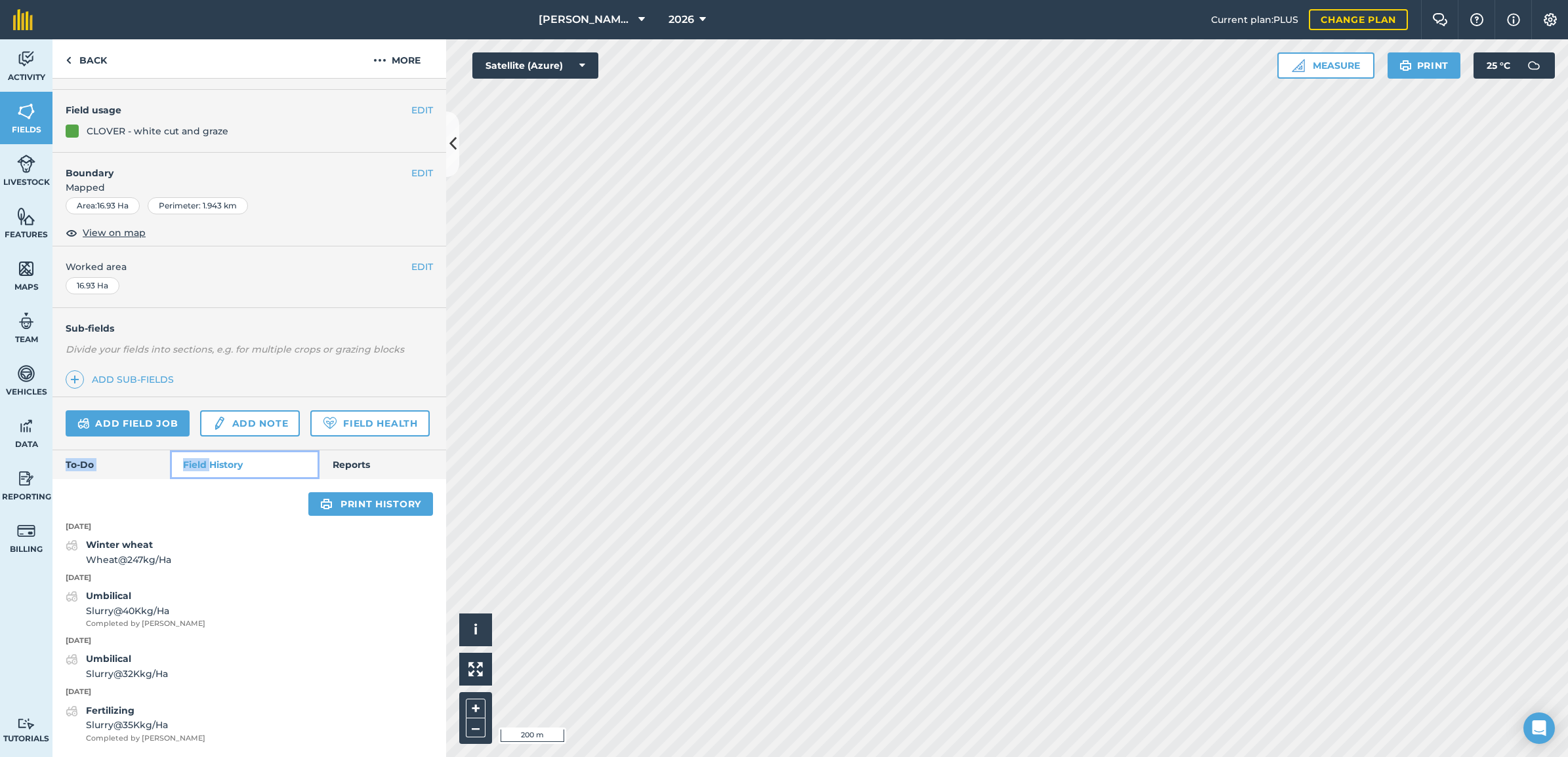
scroll to position [135, 0]
